Goal: Information Seeking & Learning: Check status

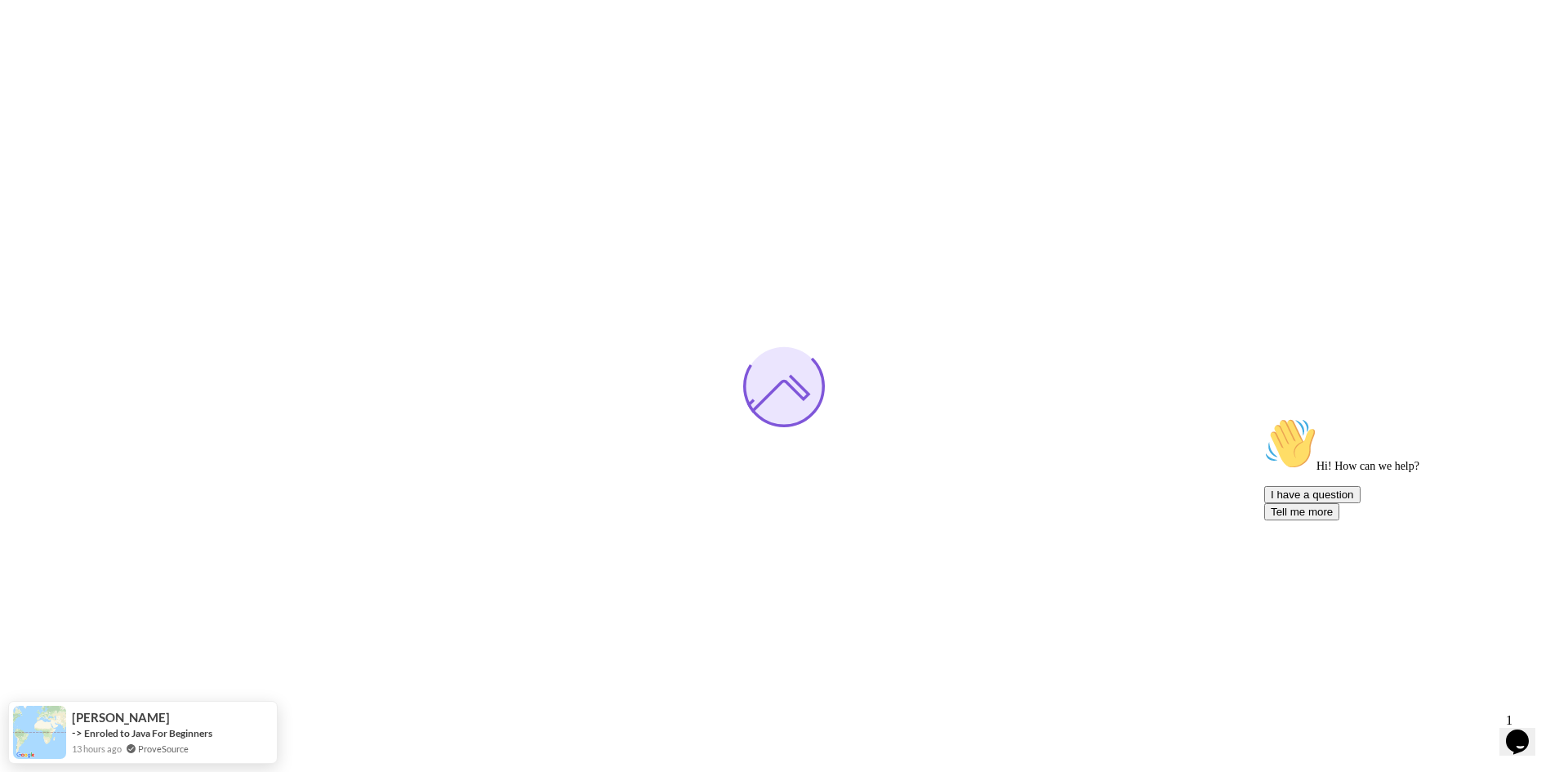
click at [1264, 417] on icon "Chat attention grabber" at bounding box center [1264, 417] width 0 height 0
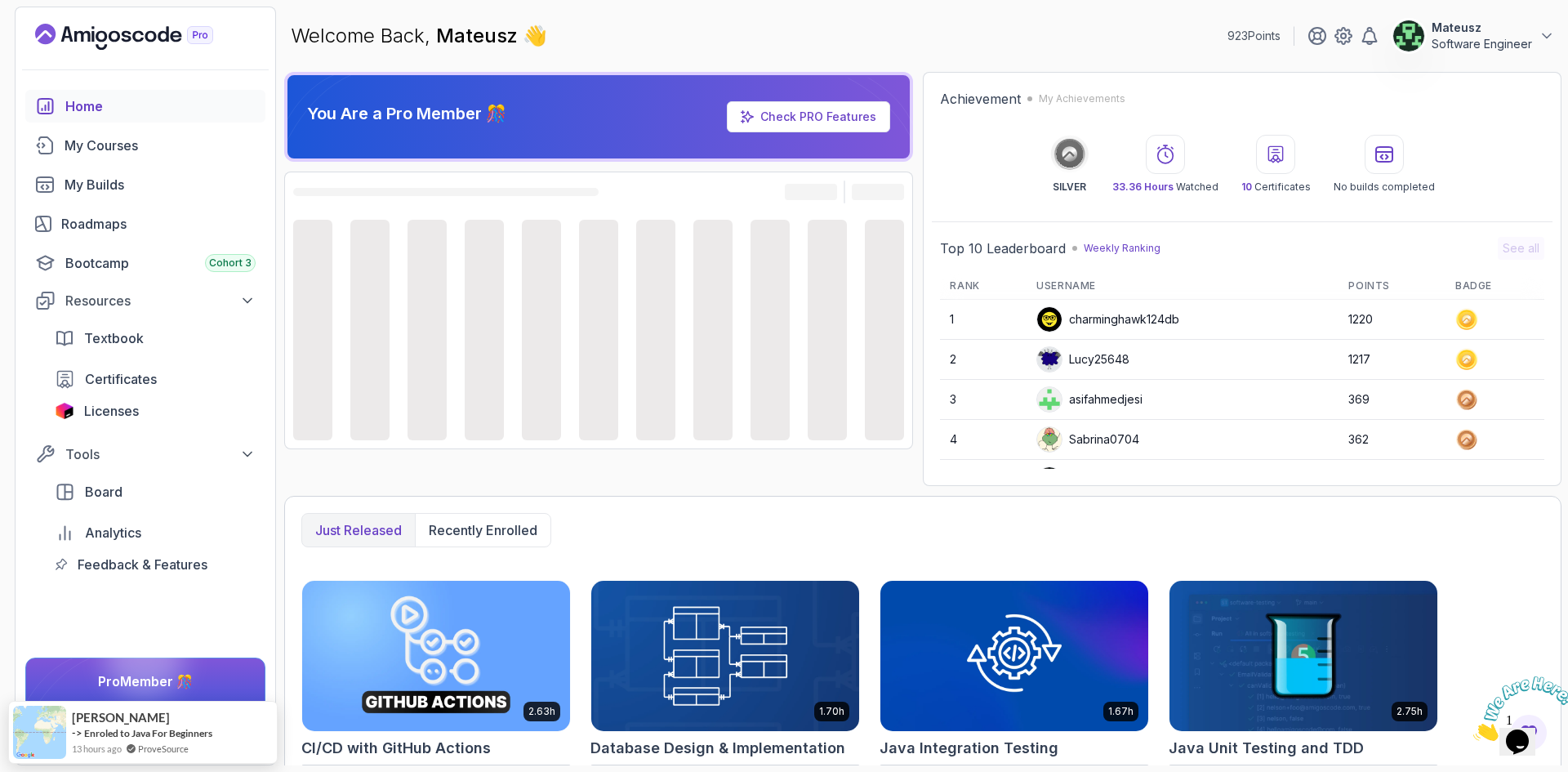
click at [1474, 729] on icon "Close" at bounding box center [1474, 736] width 0 height 14
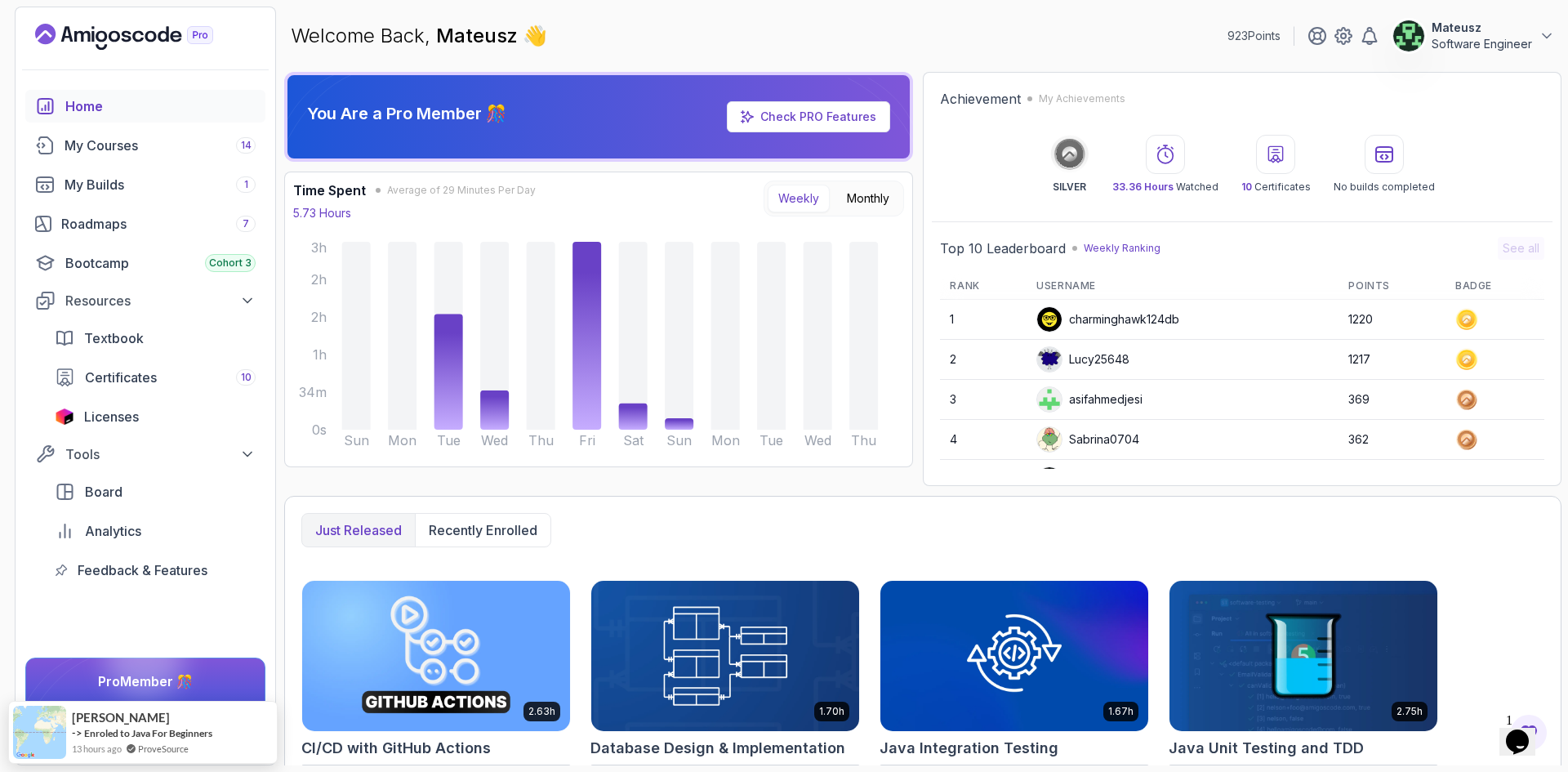
drag, startPoint x: 1070, startPoint y: 37, endPoint x: 981, endPoint y: 37, distance: 89.0
click at [981, 37] on div "Welcome Back, [PERSON_NAME] 👋 923 Points Mateusz Software Engineer" at bounding box center [923, 36] width 1278 height 59
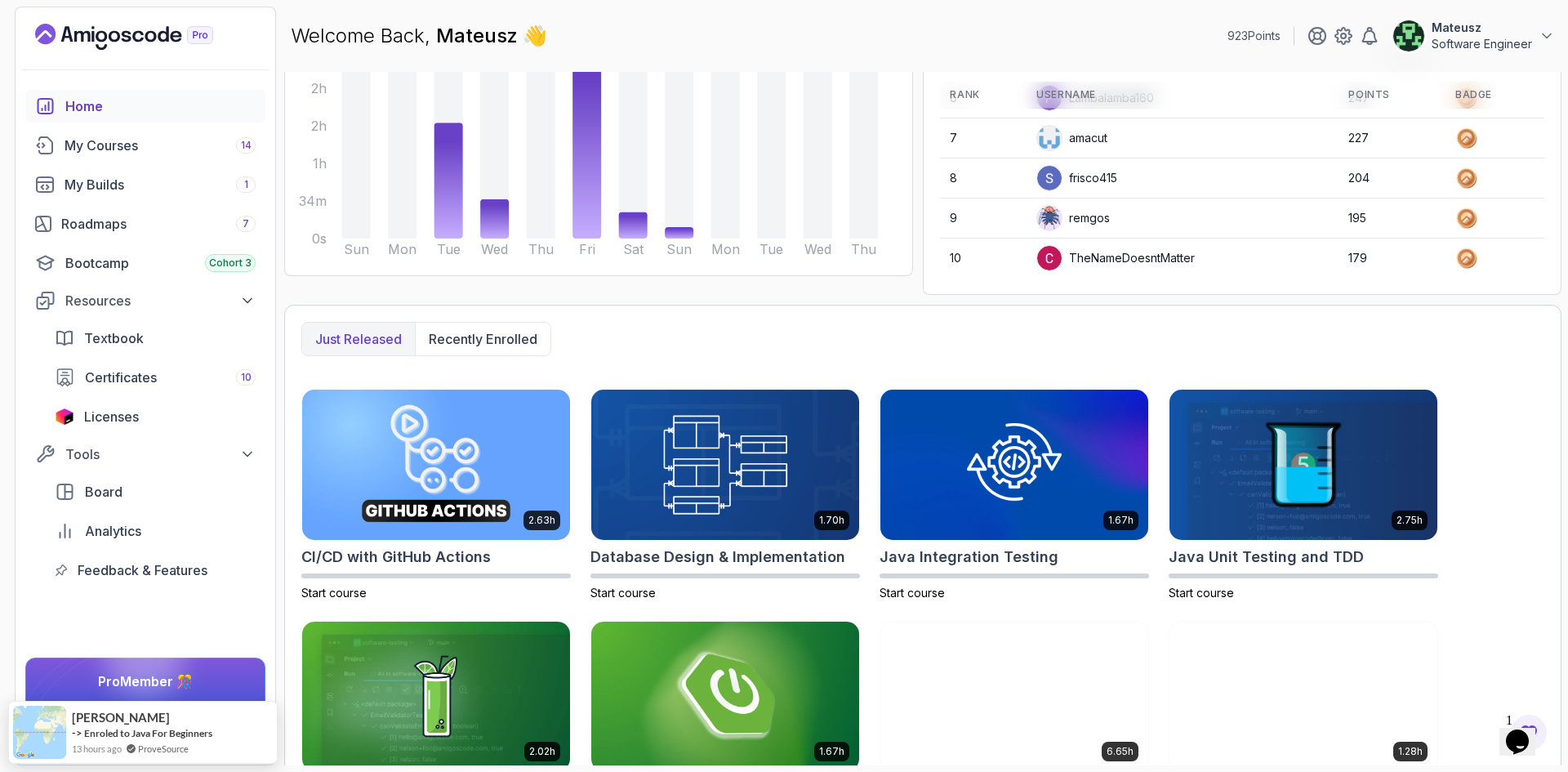
scroll to position [275, 0]
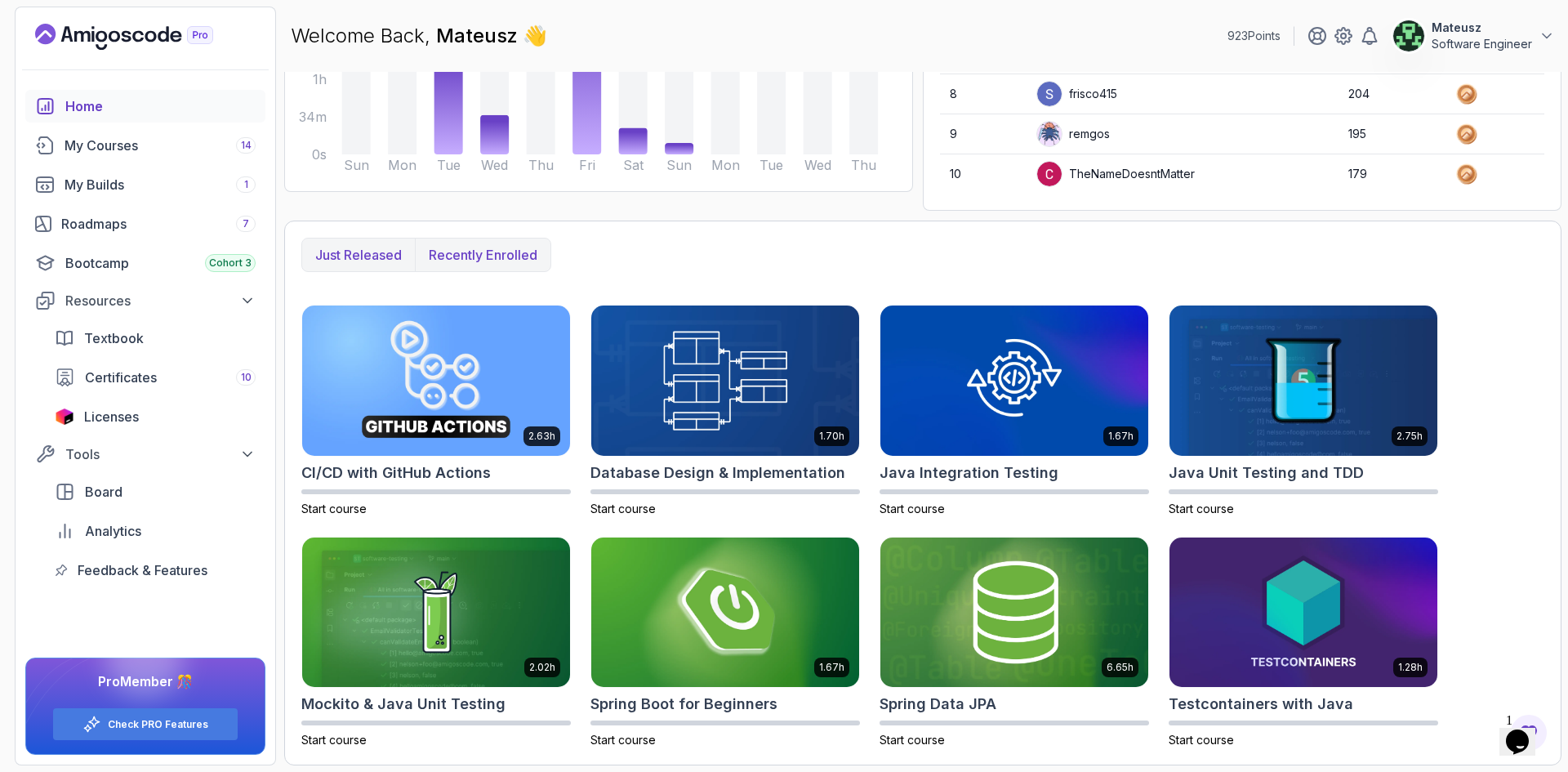
click at [484, 252] on p "Recently enrolled" at bounding box center [484, 254] width 109 height 20
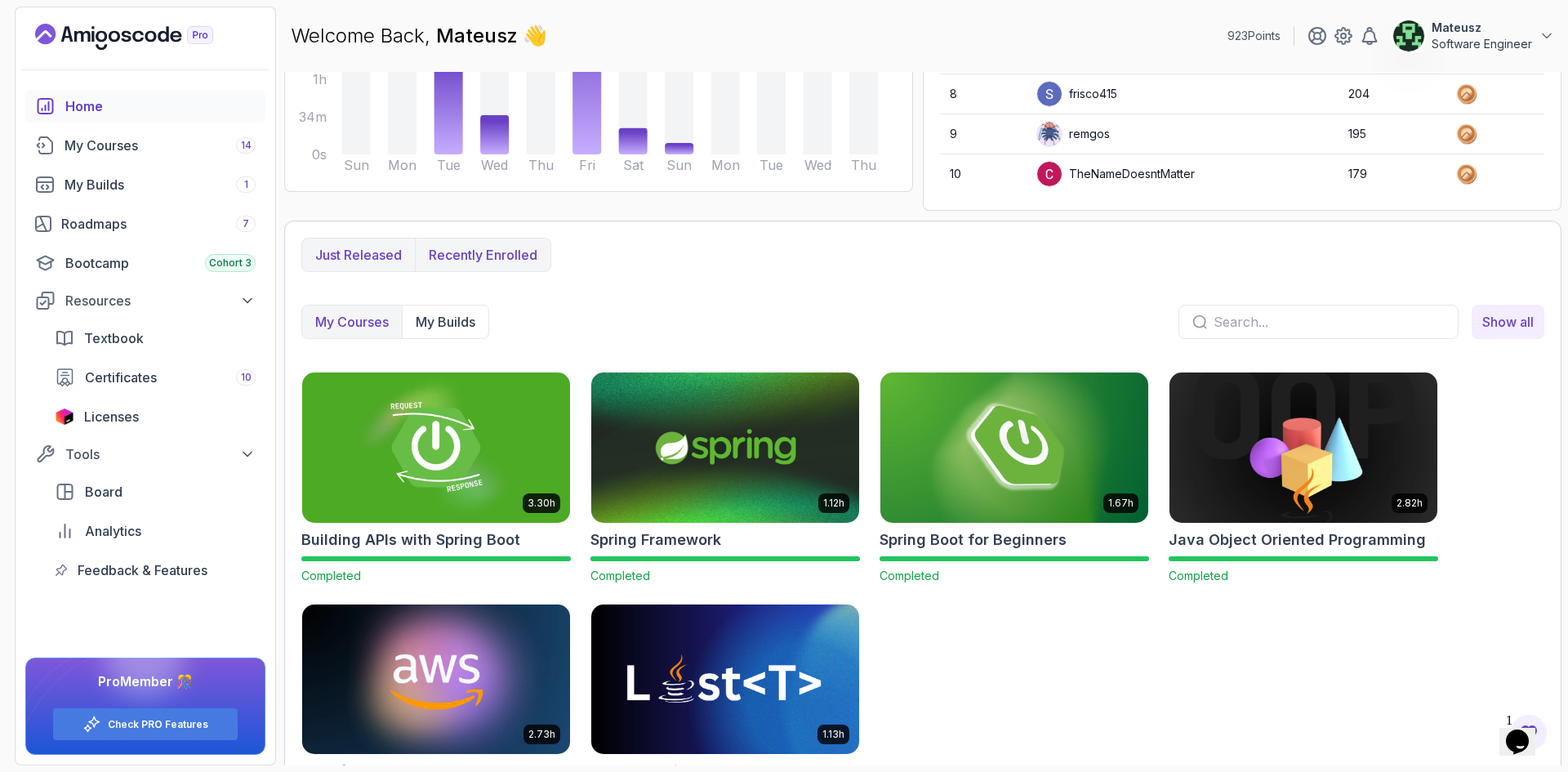
click at [363, 247] on p "Just released" at bounding box center [358, 254] width 87 height 20
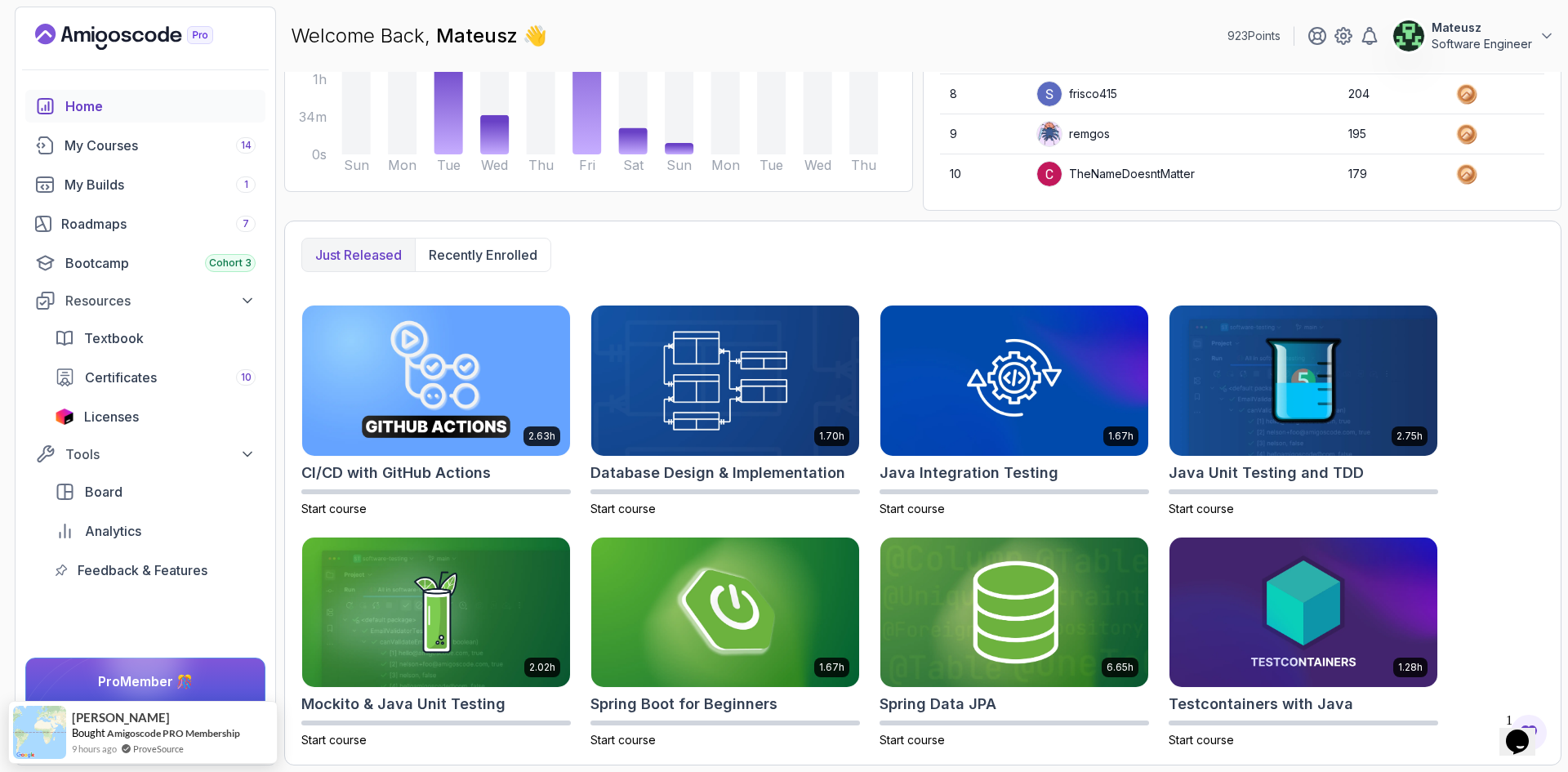
drag, startPoint x: 925, startPoint y: 253, endPoint x: 870, endPoint y: 254, distance: 55.0
click at [870, 254] on div "Just released Recently enrolled" at bounding box center [923, 254] width 1243 height 34
drag, startPoint x: 1067, startPoint y: 254, endPoint x: 981, endPoint y: 254, distance: 86.0
click at [981, 254] on div "Just released Recently enrolled" at bounding box center [923, 254] width 1243 height 34
drag, startPoint x: 1071, startPoint y: 263, endPoint x: 1051, endPoint y: 260, distance: 20.2
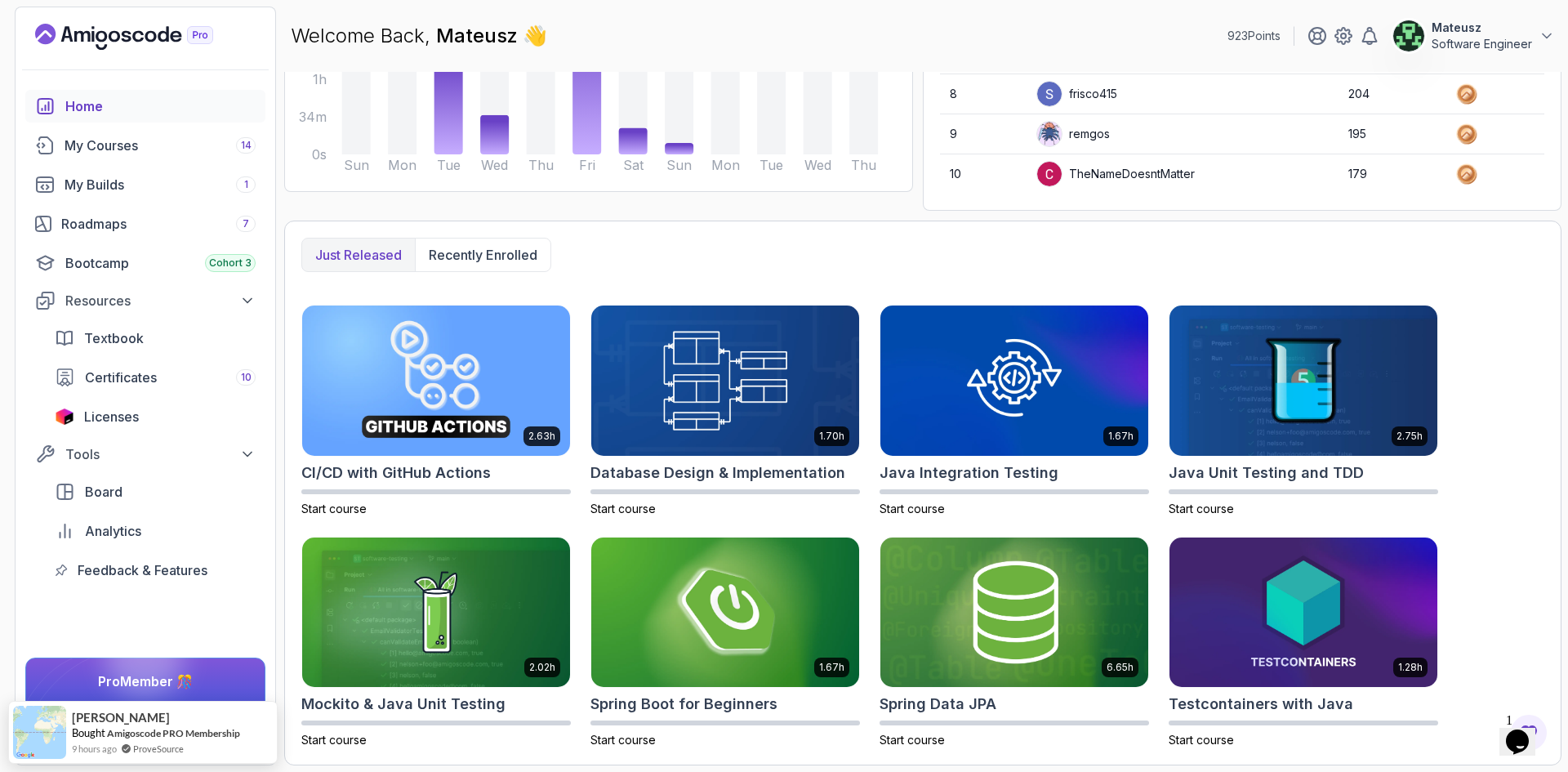
drag, startPoint x: 1051, startPoint y: 260, endPoint x: 1004, endPoint y: 255, distance: 47.3
click at [1005, 256] on div "Just released Recently enrolled" at bounding box center [923, 254] width 1243 height 34
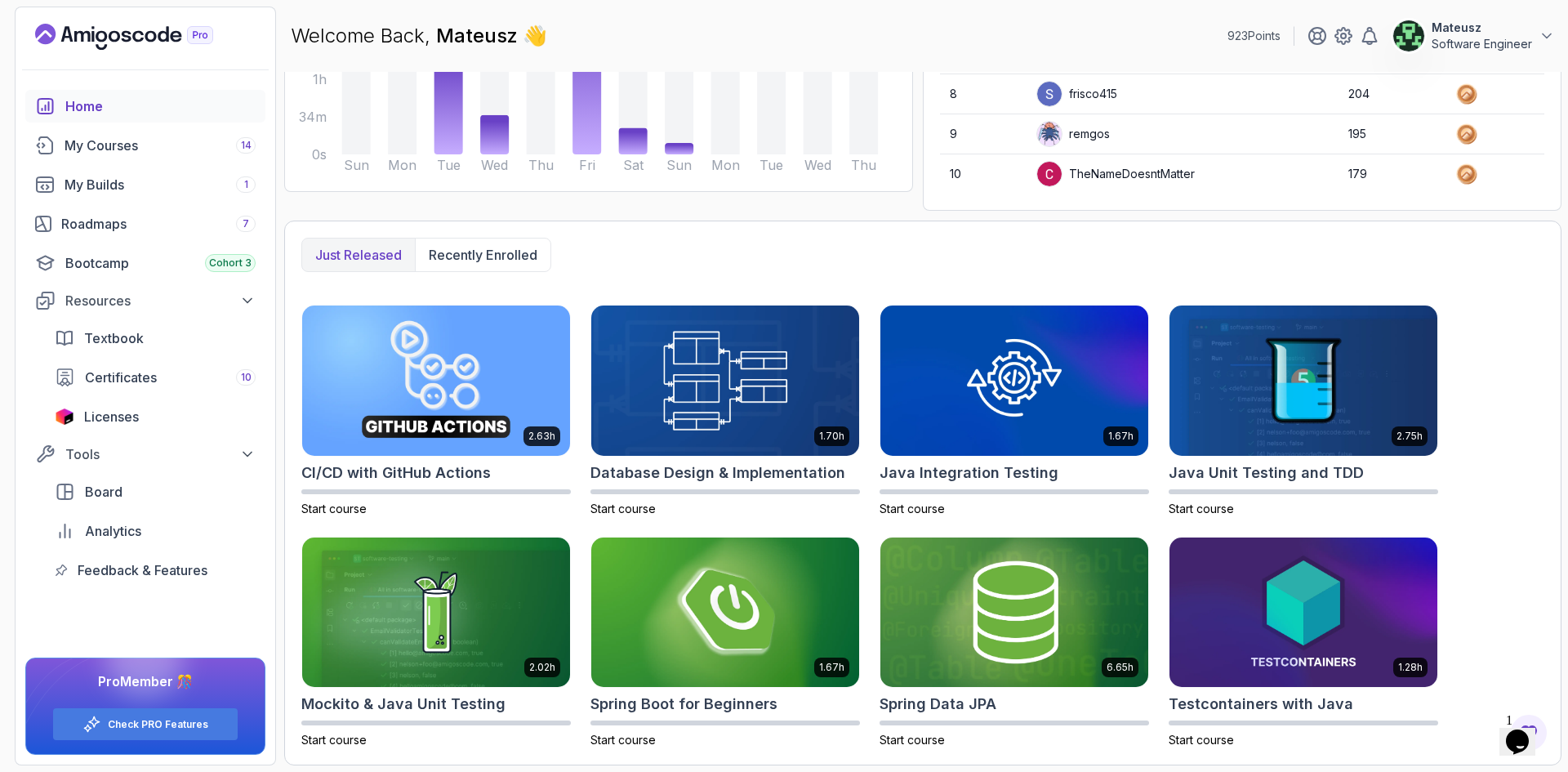
drag, startPoint x: 1081, startPoint y: 247, endPoint x: 1045, endPoint y: 249, distance: 36.1
drag, startPoint x: 1045, startPoint y: 249, endPoint x: 996, endPoint y: 247, distance: 49.0
click at [997, 248] on div "Just released Recently enrolled" at bounding box center [923, 254] width 1243 height 34
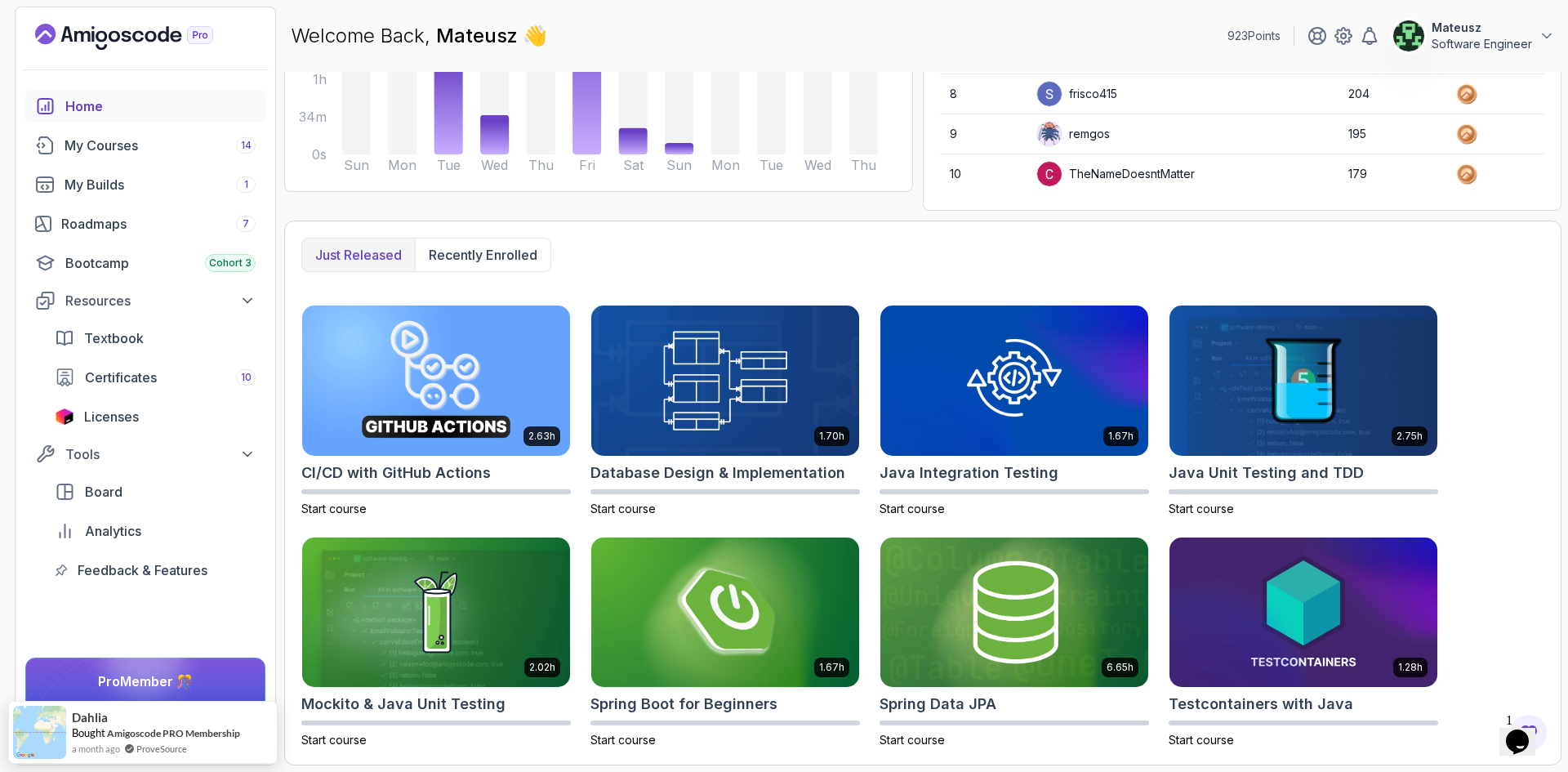
drag, startPoint x: 1079, startPoint y: 253, endPoint x: 1041, endPoint y: 253, distance: 38.0
drag, startPoint x: 1041, startPoint y: 253, endPoint x: 1025, endPoint y: 251, distance: 16.1
click at [1025, 251] on div "Just released Recently enrolled" at bounding box center [923, 254] width 1243 height 34
drag, startPoint x: 768, startPoint y: 263, endPoint x: 751, endPoint y: 283, distance: 26.2
click at [712, 258] on div "Just released Recently enrolled" at bounding box center [923, 254] width 1243 height 34
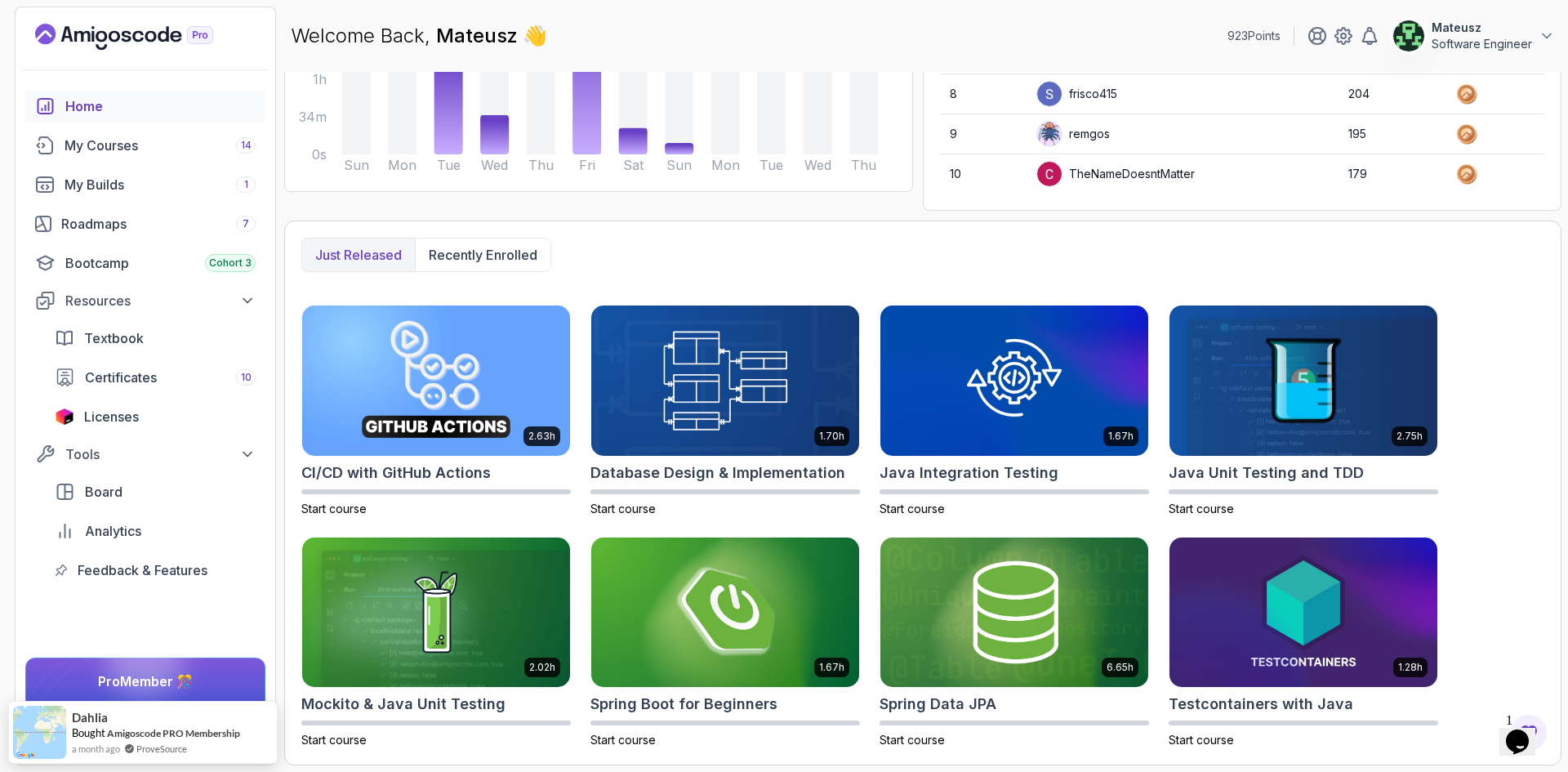
drag, startPoint x: 811, startPoint y: 283, endPoint x: 772, endPoint y: 237, distance: 60.3
click at [772, 237] on div "Just released Recently enrolled" at bounding box center [923, 254] width 1243 height 34
click at [146, 226] on div "Roadmaps 7" at bounding box center [158, 223] width 194 height 20
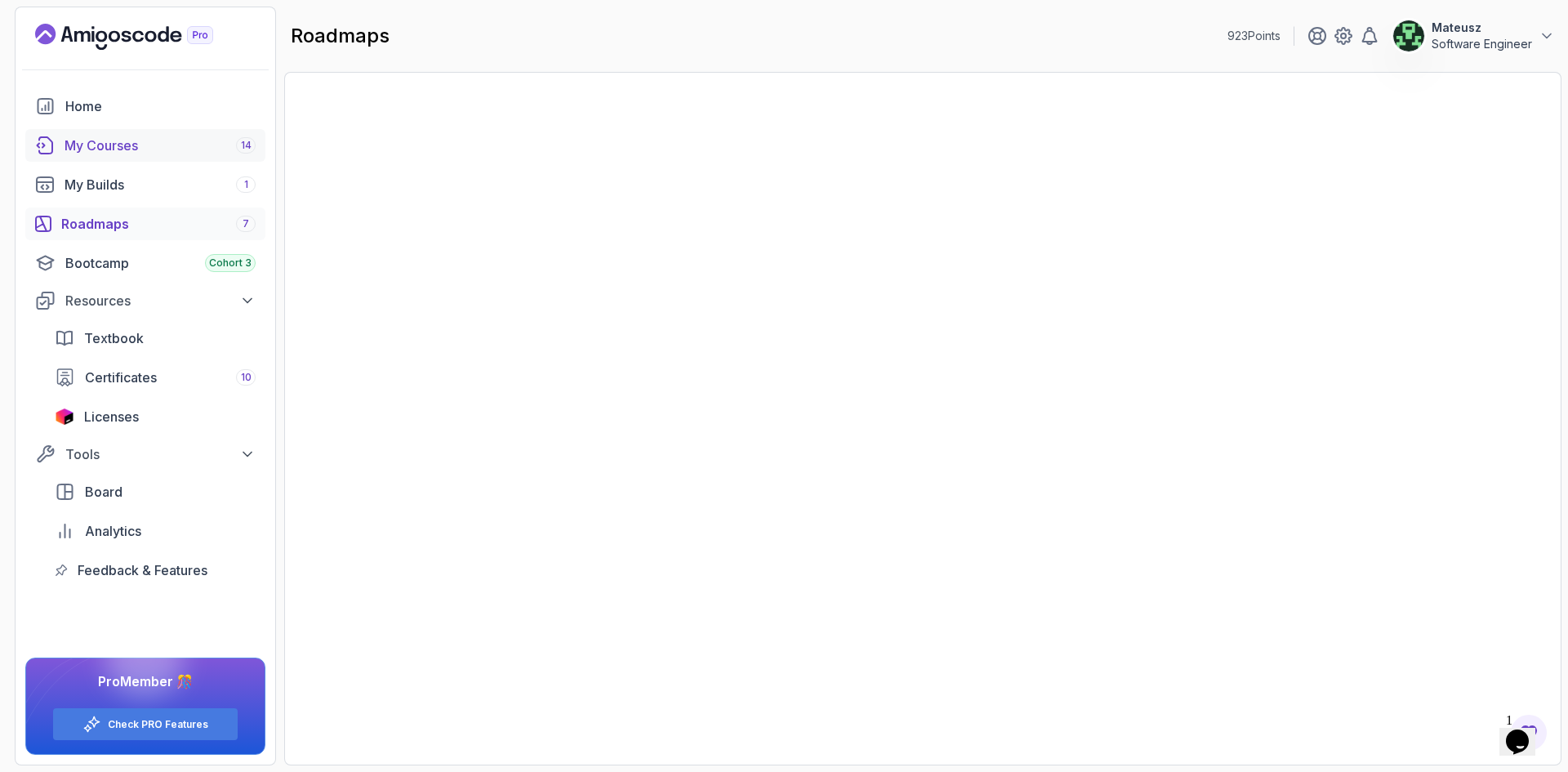
click at [129, 146] on div "My Courses 14" at bounding box center [160, 145] width 192 height 20
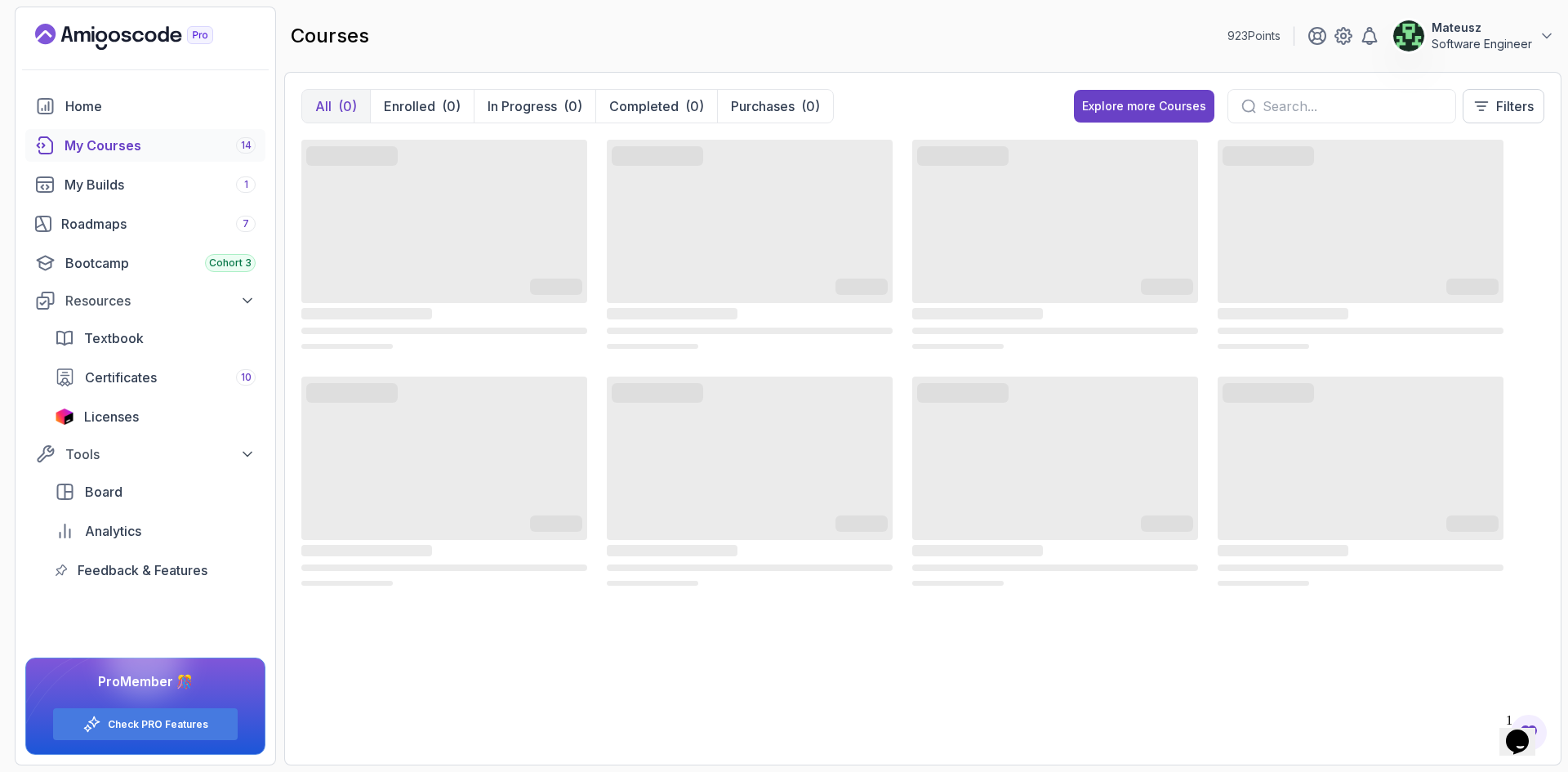
drag, startPoint x: 888, startPoint y: 23, endPoint x: 838, endPoint y: 26, distance: 50.1
click at [840, 26] on div "courses 923 Points Mateusz Software Engineer" at bounding box center [923, 36] width 1278 height 59
drag, startPoint x: 935, startPoint y: 20, endPoint x: 896, endPoint y: 20, distance: 39.0
drag, startPoint x: 896, startPoint y: 20, endPoint x: 861, endPoint y: 23, distance: 35.1
click at [861, 23] on div "courses 923 Points Mateusz Software Engineer" at bounding box center [923, 36] width 1278 height 59
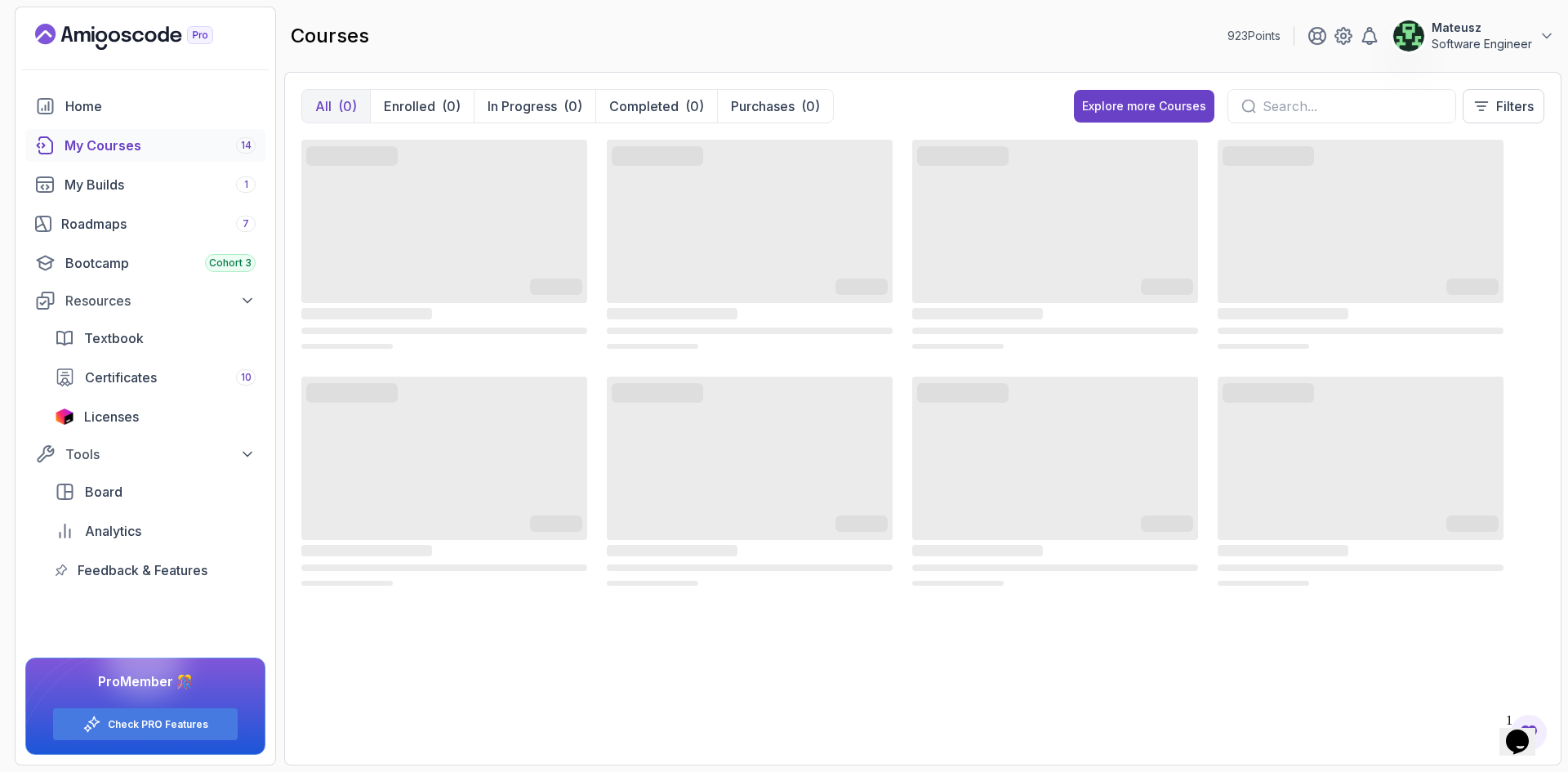
drag, startPoint x: 858, startPoint y: 23, endPoint x: 831, endPoint y: 21, distance: 27.1
drag, startPoint x: 831, startPoint y: 21, endPoint x: 774, endPoint y: 21, distance: 57.0
click at [774, 21] on div "courses 923 Points Mateusz Software Engineer" at bounding box center [923, 36] width 1278 height 59
drag, startPoint x: 812, startPoint y: 29, endPoint x: 798, endPoint y: 29, distance: 14.0
click at [798, 29] on div "courses 923 Points Mateusz Software Engineer" at bounding box center [923, 36] width 1278 height 59
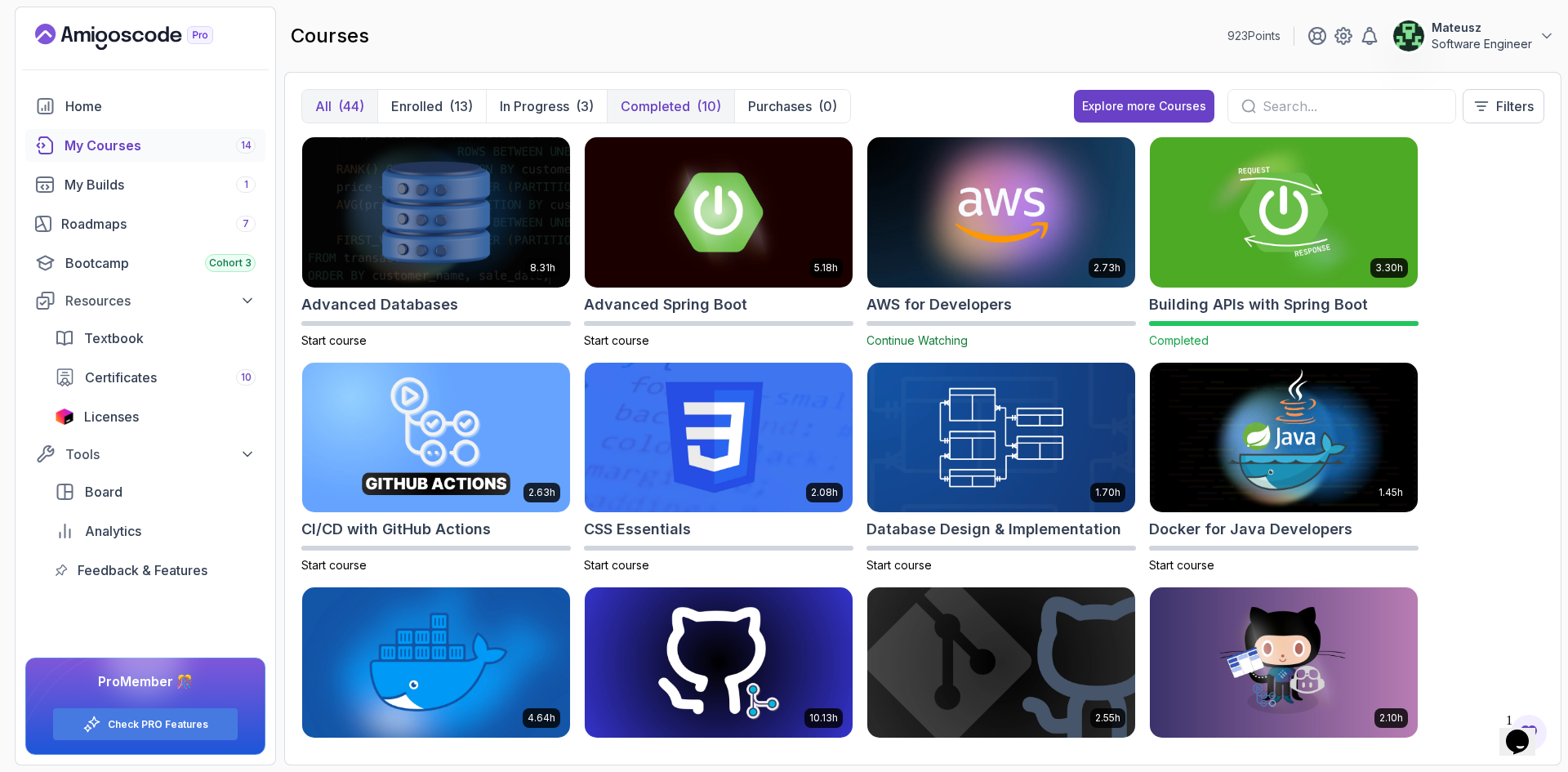
click at [672, 105] on p "Completed" at bounding box center [655, 106] width 70 height 20
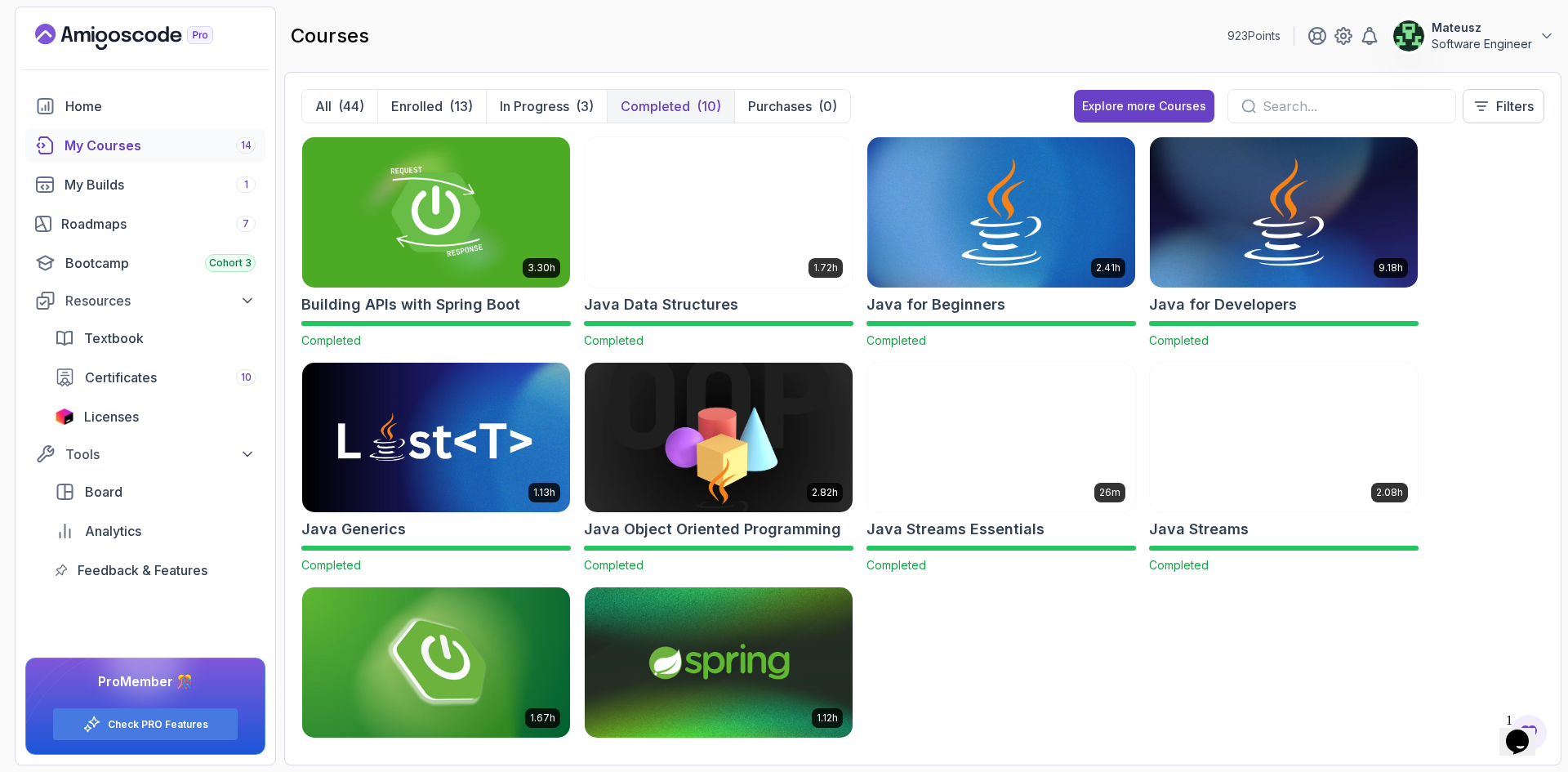
drag, startPoint x: 1006, startPoint y: 26, endPoint x: 971, endPoint y: 26, distance: 35.0
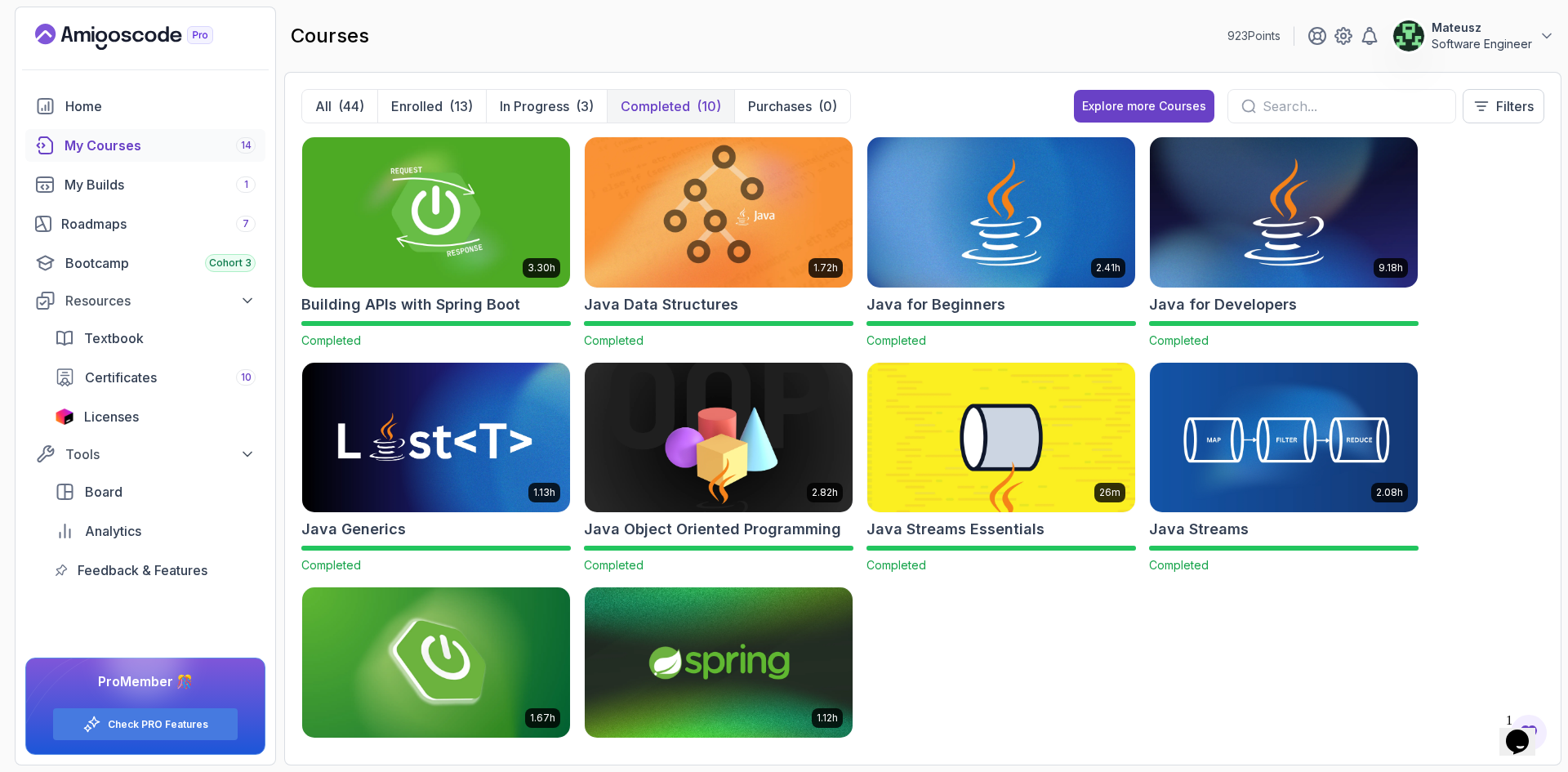
click at [971, 26] on div "courses 923 Points Mateusz Software Engineer" at bounding box center [923, 36] width 1278 height 59
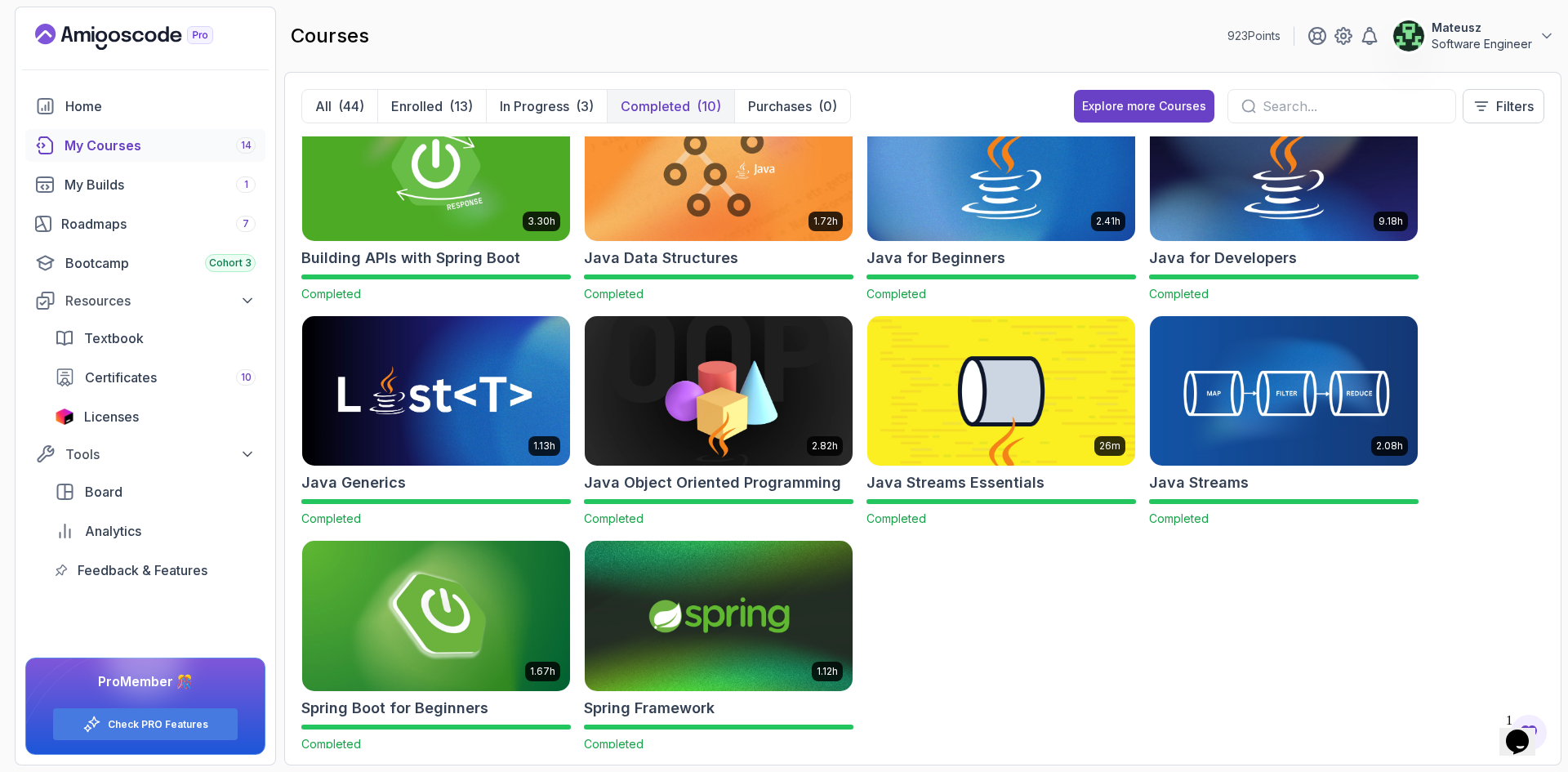
scroll to position [71, 0]
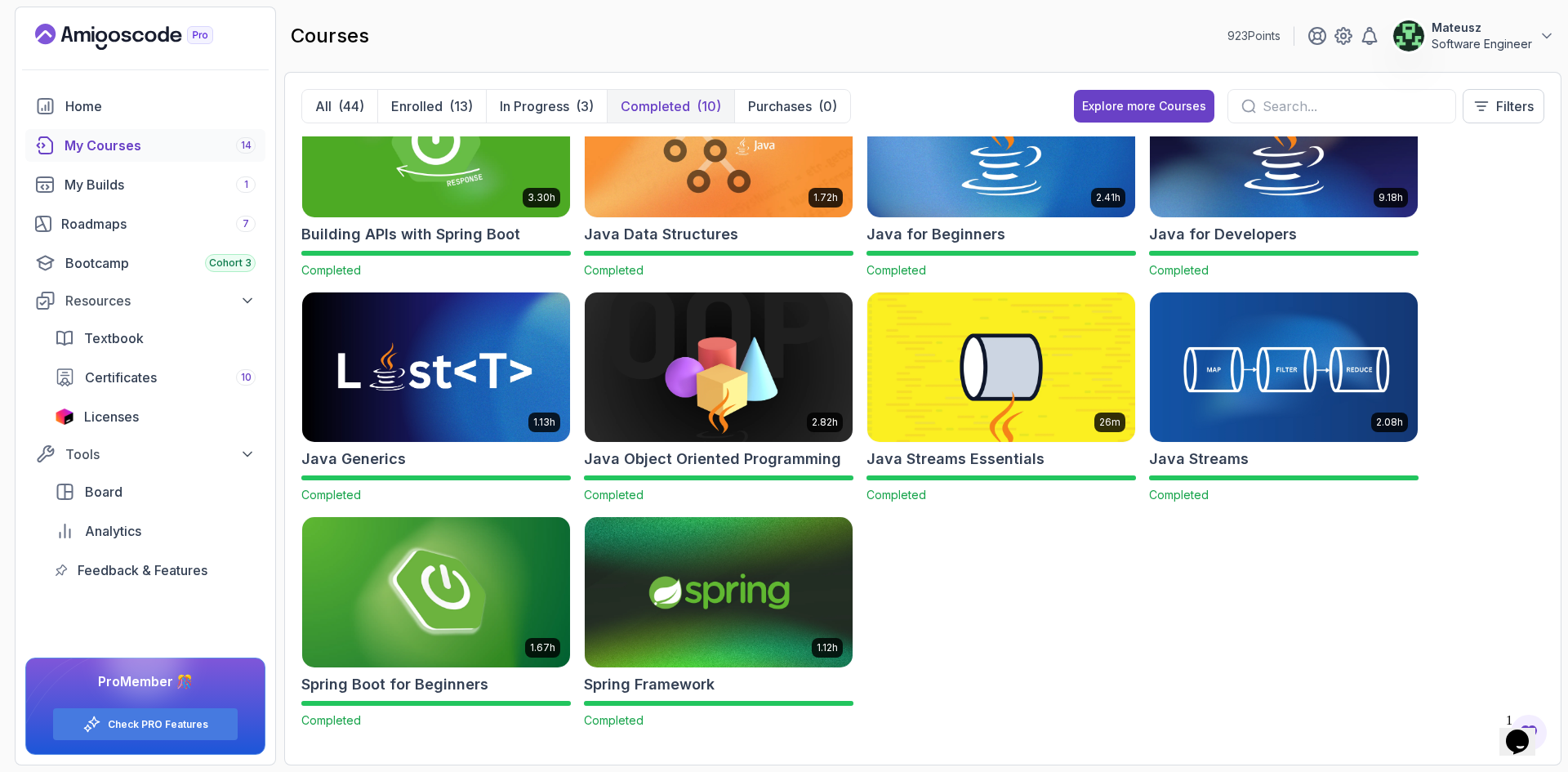
drag, startPoint x: 1239, startPoint y: 546, endPoint x: 1133, endPoint y: 585, distance: 112.9
click at [1133, 585] on div "3.30h Building APIs with Spring Boot Completed 1.72h Java Data Structures Compl…" at bounding box center [923, 442] width 1243 height 612
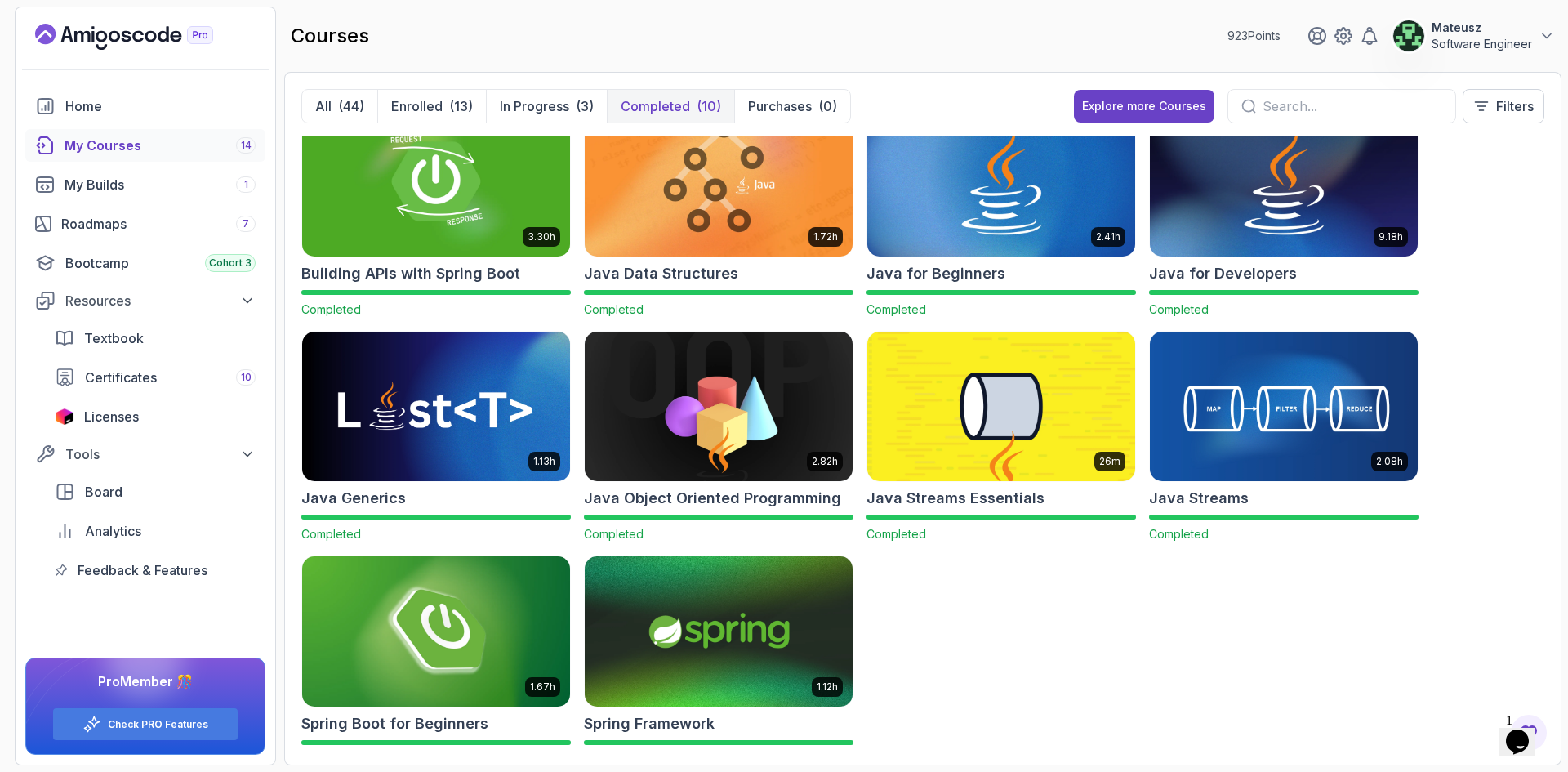
scroll to position [0, 0]
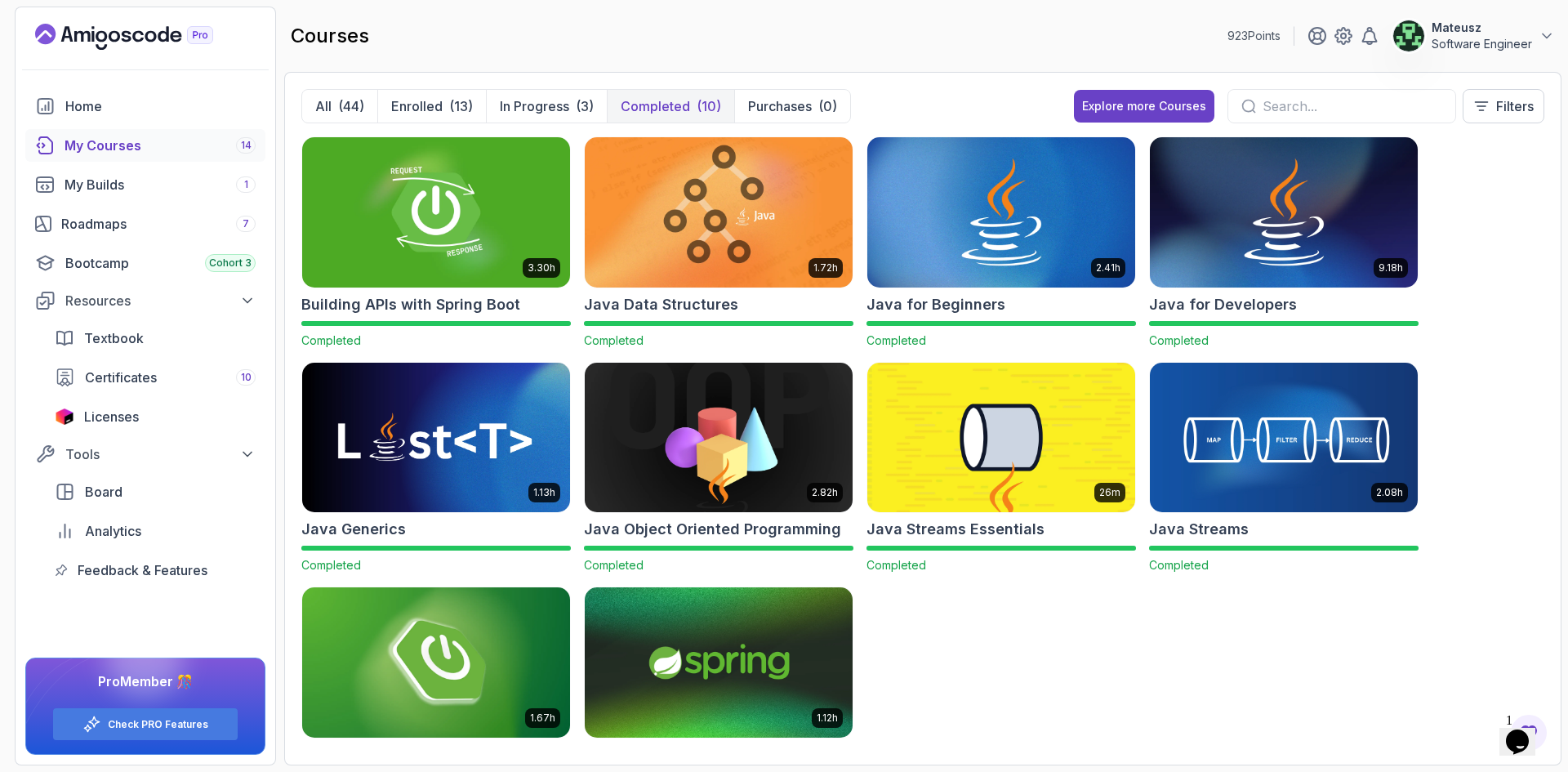
drag, startPoint x: 964, startPoint y: 14, endPoint x: 917, endPoint y: 13, distance: 47.0
click at [917, 13] on div "courses 923 Points Mateusz Software Engineer" at bounding box center [923, 36] width 1278 height 59
click at [547, 94] on button "In Progress (3)" at bounding box center [547, 106] width 121 height 32
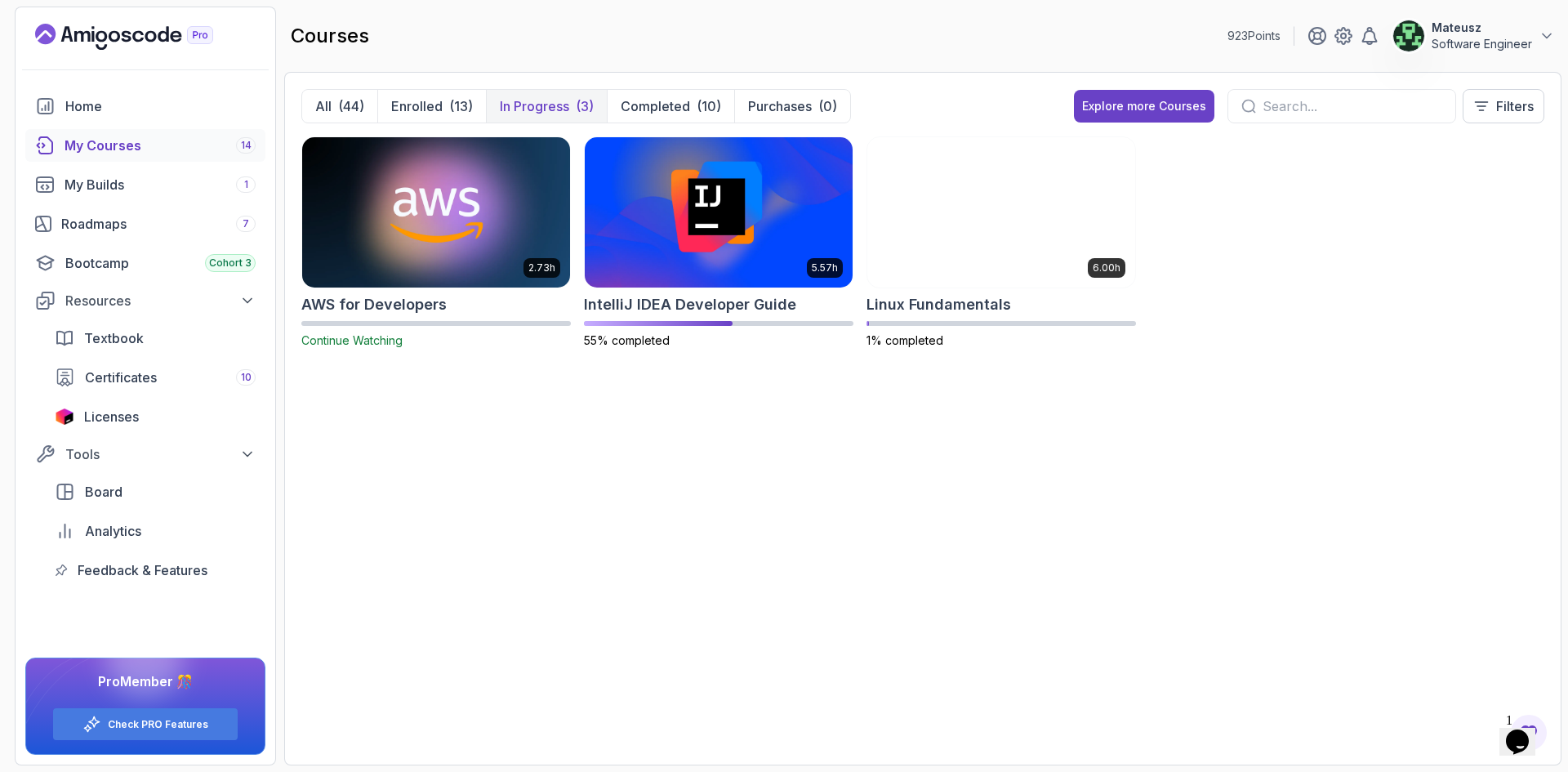
drag, startPoint x: 994, startPoint y: 38, endPoint x: 943, endPoint y: 38, distance: 51.0
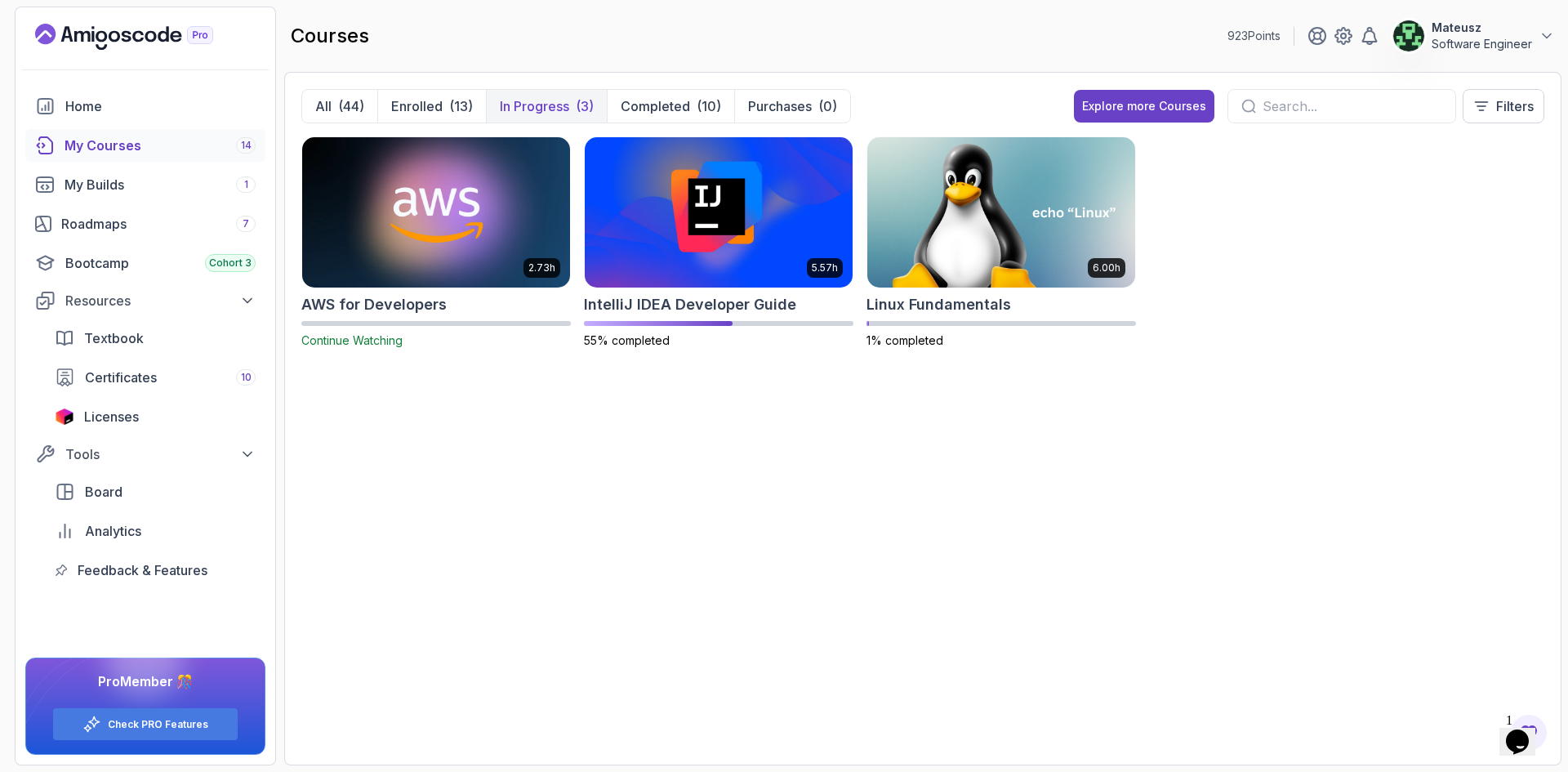
click at [944, 38] on div "courses 923 Points Mateusz Software Engineer" at bounding box center [923, 36] width 1278 height 59
drag, startPoint x: 942, startPoint y: 33, endPoint x: 877, endPoint y: 33, distance: 65.0
click at [877, 33] on div "courses 923 Points Mateusz Software Engineer" at bounding box center [923, 36] width 1278 height 59
click at [434, 101] on p "Enrolled" at bounding box center [417, 106] width 51 height 20
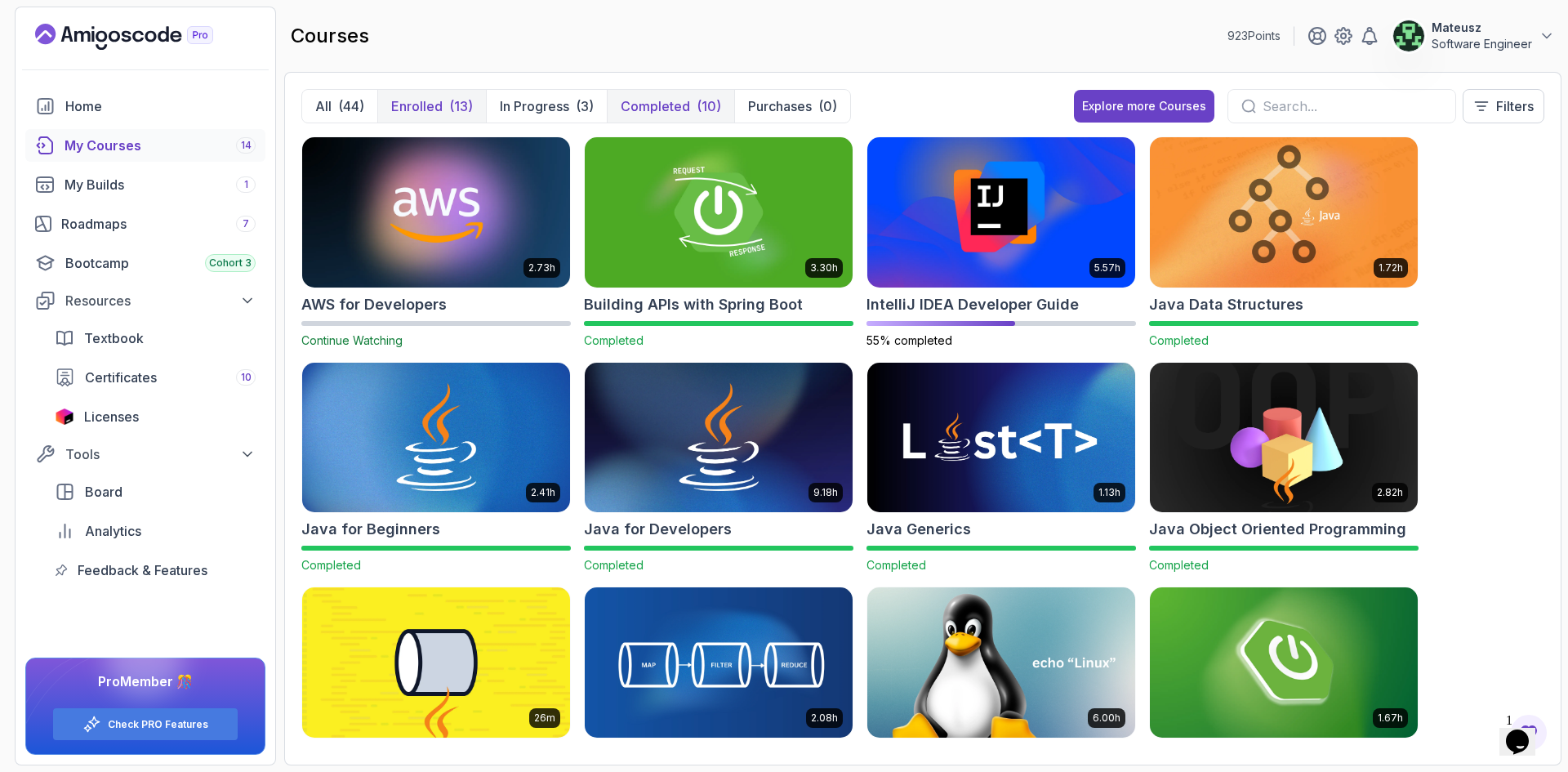
click at [682, 104] on p "Completed" at bounding box center [655, 106] width 70 height 20
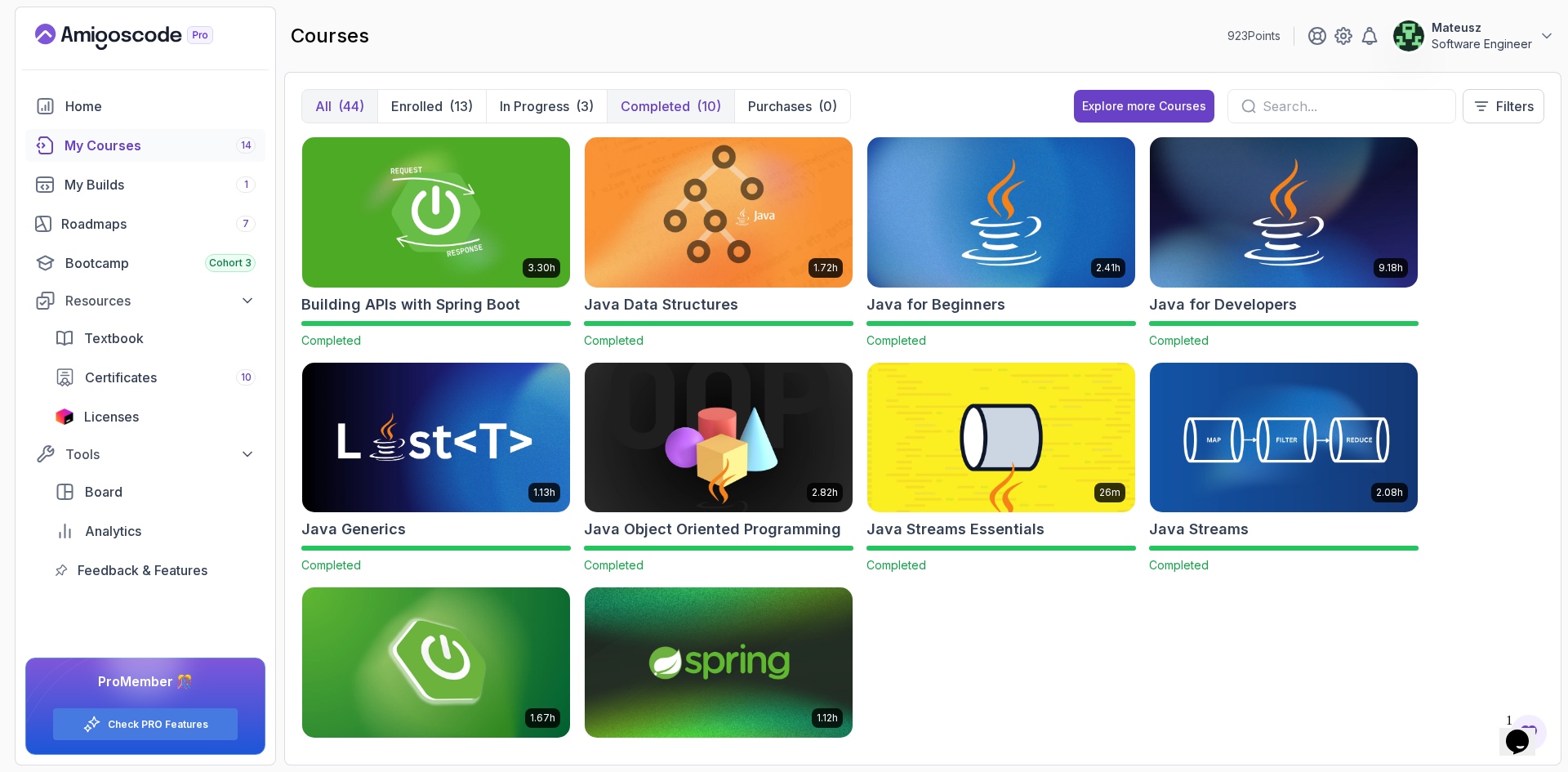
click at [333, 105] on button "All (44)" at bounding box center [340, 106] width 75 height 32
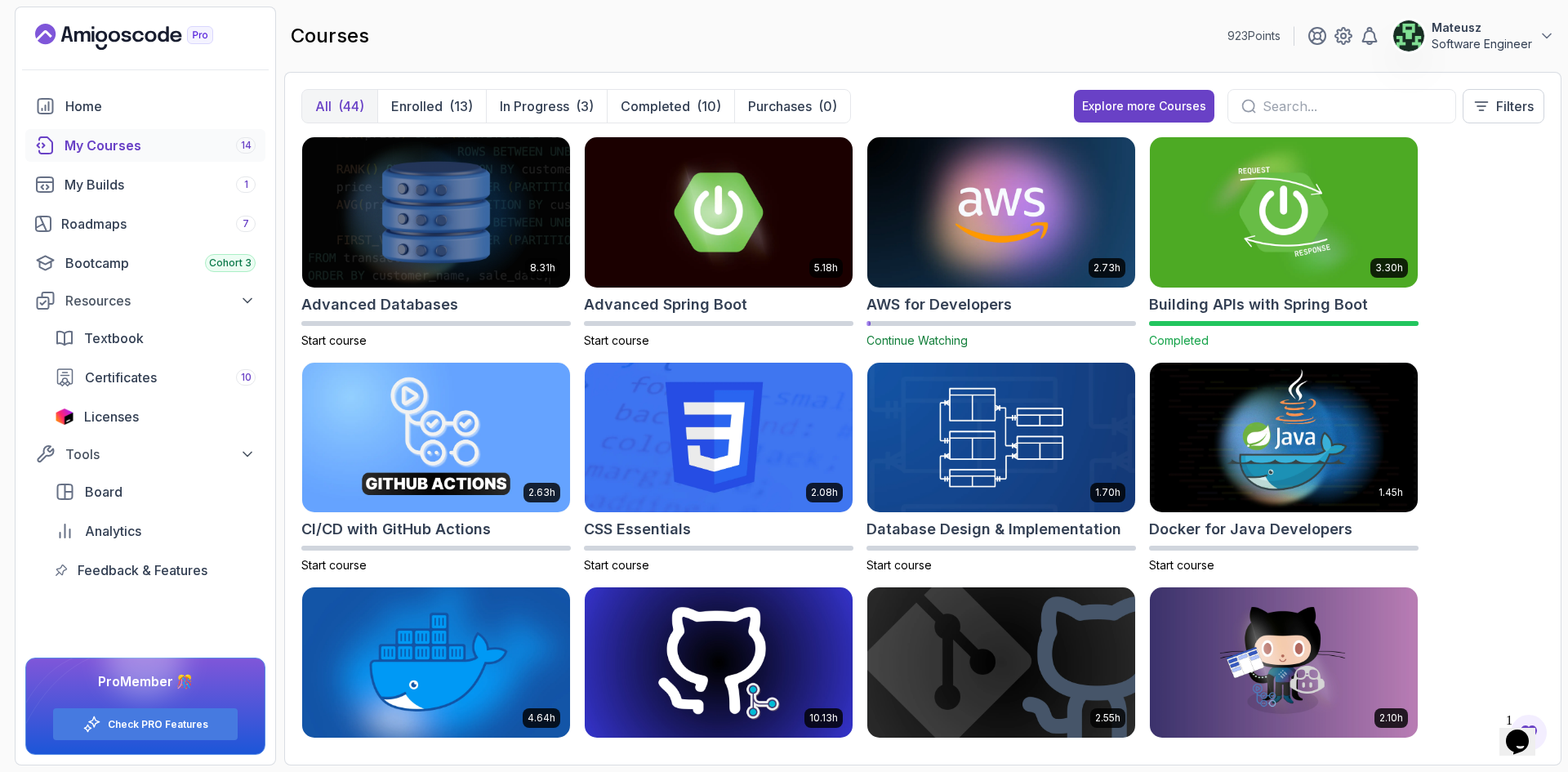
drag, startPoint x: 936, startPoint y: 12, endPoint x: 894, endPoint y: 23, distance: 43.4
drag, startPoint x: 894, startPoint y: 23, endPoint x: 926, endPoint y: 74, distance: 60.2
click at [869, 22] on div "courses 923 Points Mateusz Software Engineer" at bounding box center [923, 36] width 1278 height 59
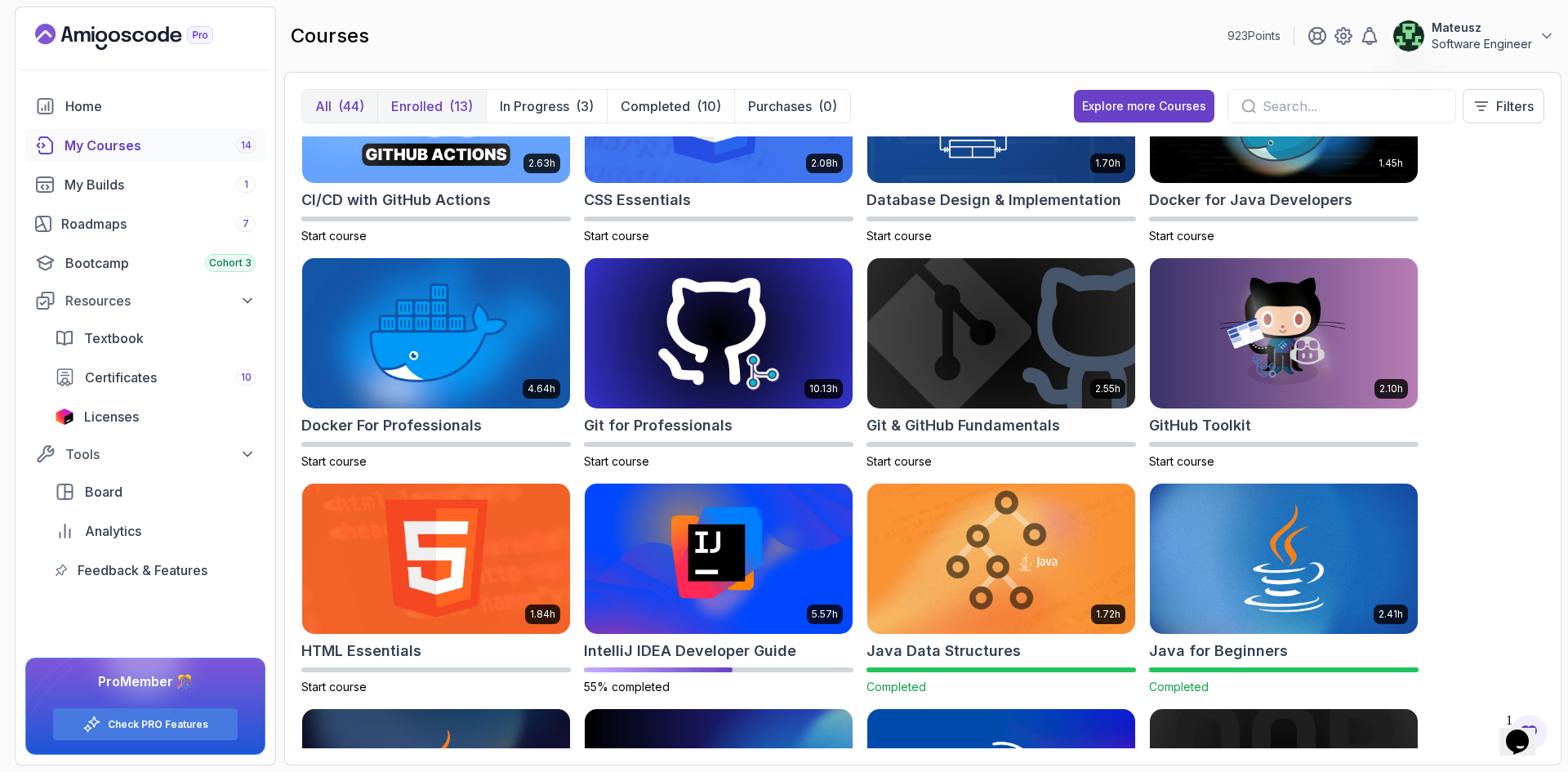
scroll to position [156, 0]
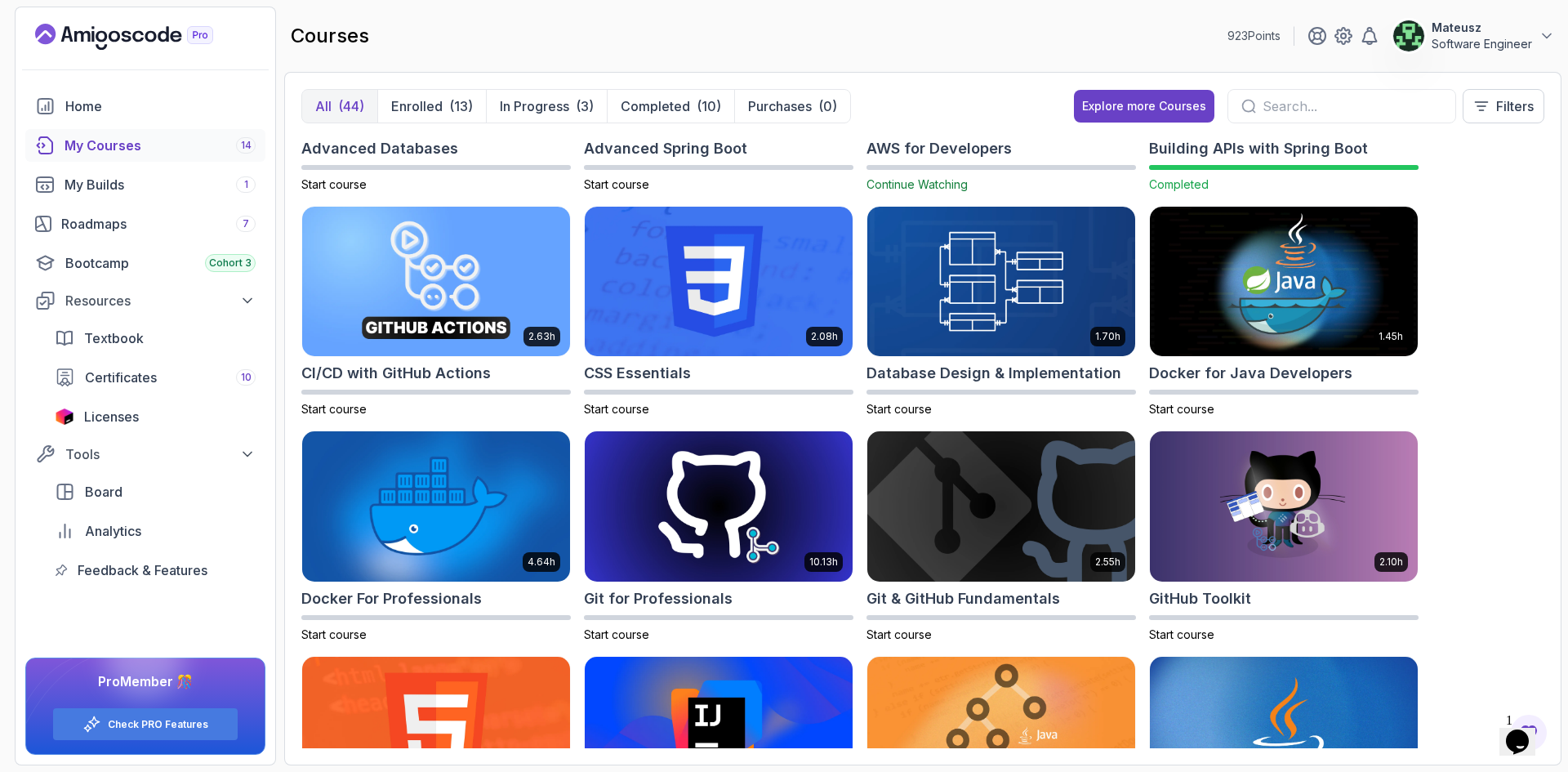
drag, startPoint x: 947, startPoint y: 19, endPoint x: 901, endPoint y: 21, distance: 46.0
click at [901, 21] on div "courses 923 Points Mateusz Software Engineer" at bounding box center [923, 36] width 1278 height 59
click at [111, 410] on span "Licenses" at bounding box center [112, 416] width 54 height 20
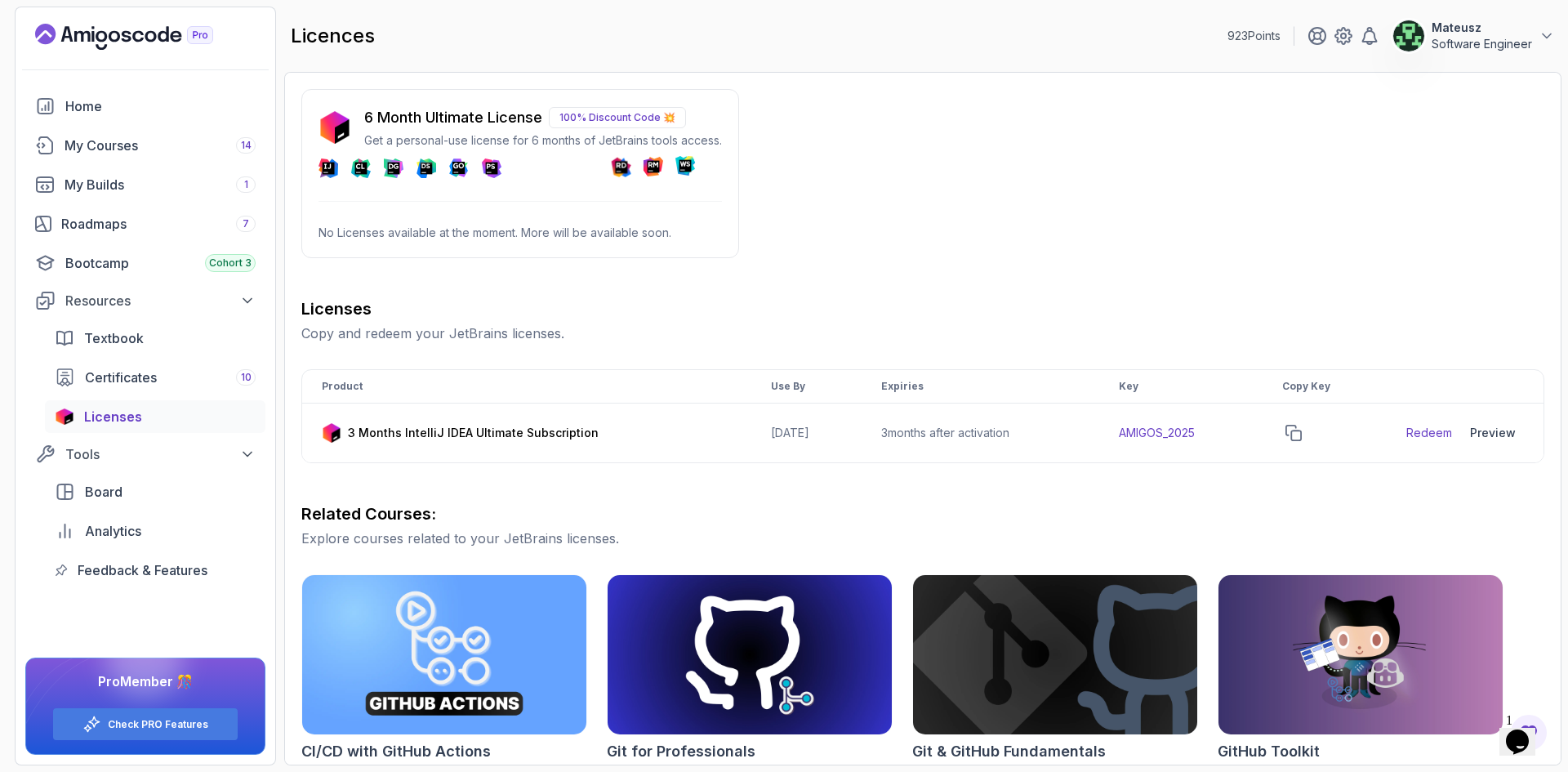
drag, startPoint x: 950, startPoint y: 213, endPoint x: 828, endPoint y: 165, distance: 131.1
click at [828, 165] on div "6 Month Ultimate License 100% Discount Code 💥 Get a personal-use license for 6 …" at bounding box center [923, 576] width 1243 height 974
drag, startPoint x: 861, startPoint y: 209, endPoint x: 876, endPoint y: 146, distance: 64.8
click at [876, 146] on div "6 Month Ultimate License 100% Discount Code 💥 Get a personal-use license for 6 …" at bounding box center [923, 576] width 1243 height 974
